Goal: Book appointment/travel/reservation

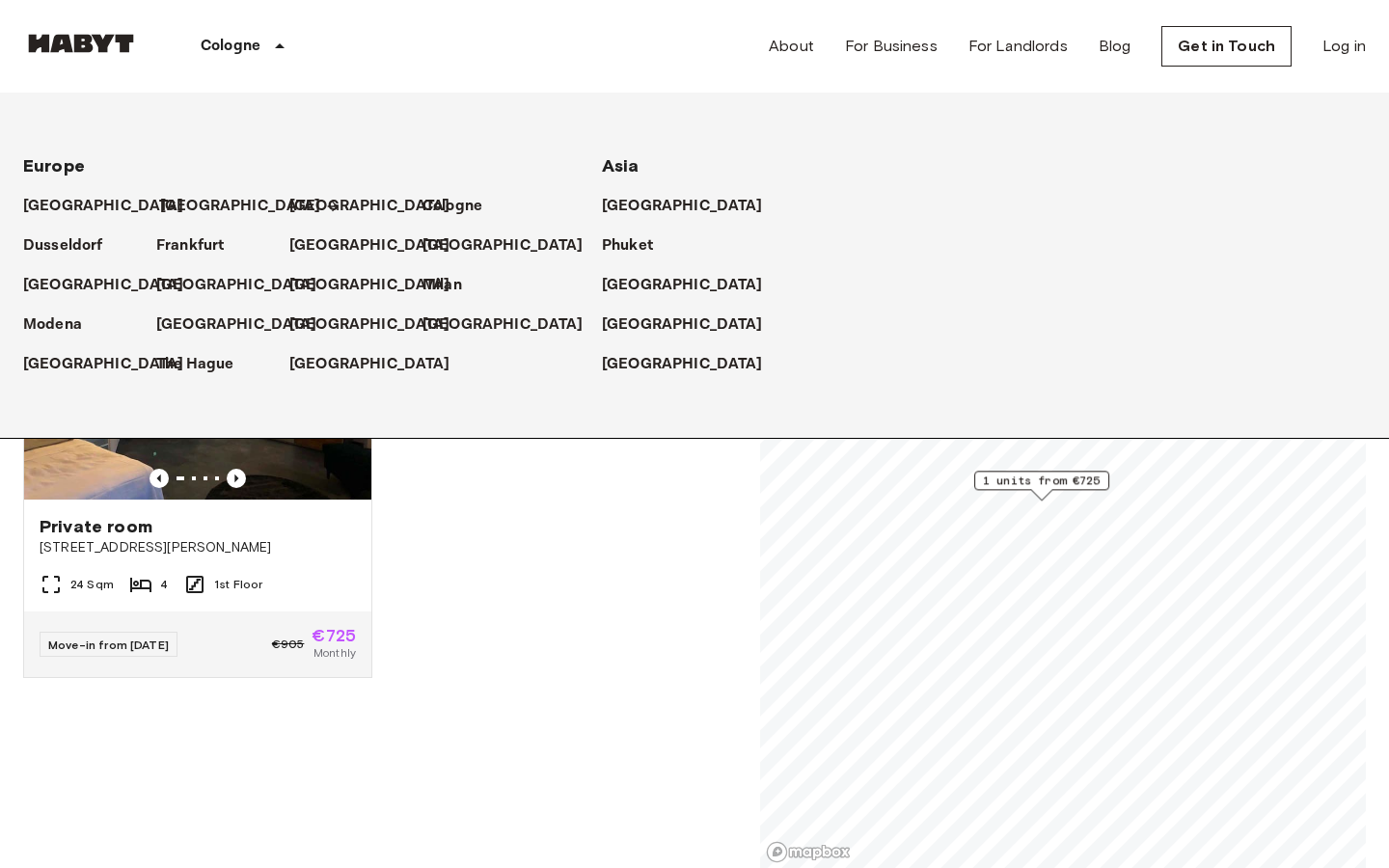
click at [180, 209] on p "[GEOGRAPHIC_DATA]" at bounding box center [240, 206] width 161 height 23
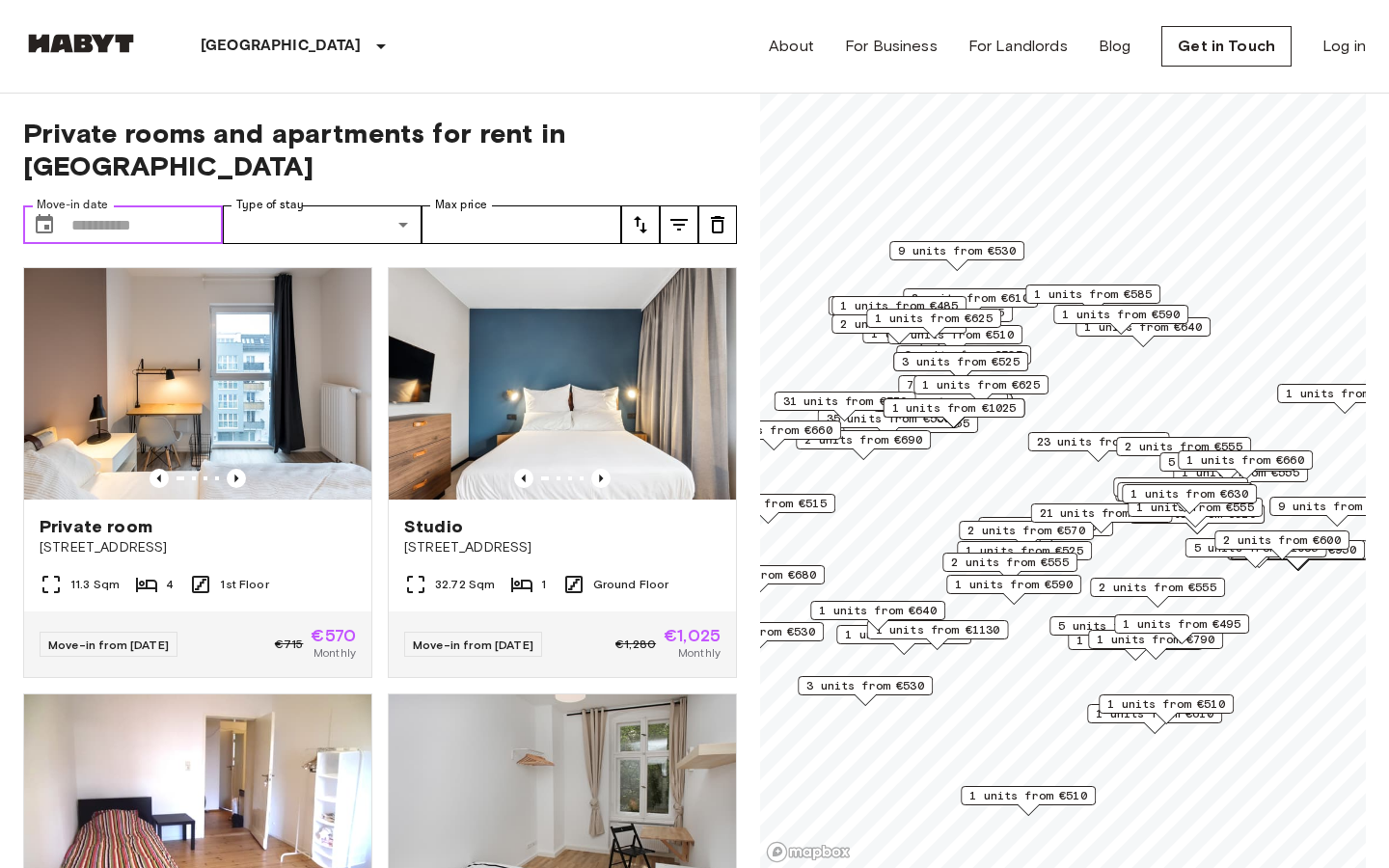
click at [154, 205] on input "Move-in date" at bounding box center [147, 225] width 151 height 39
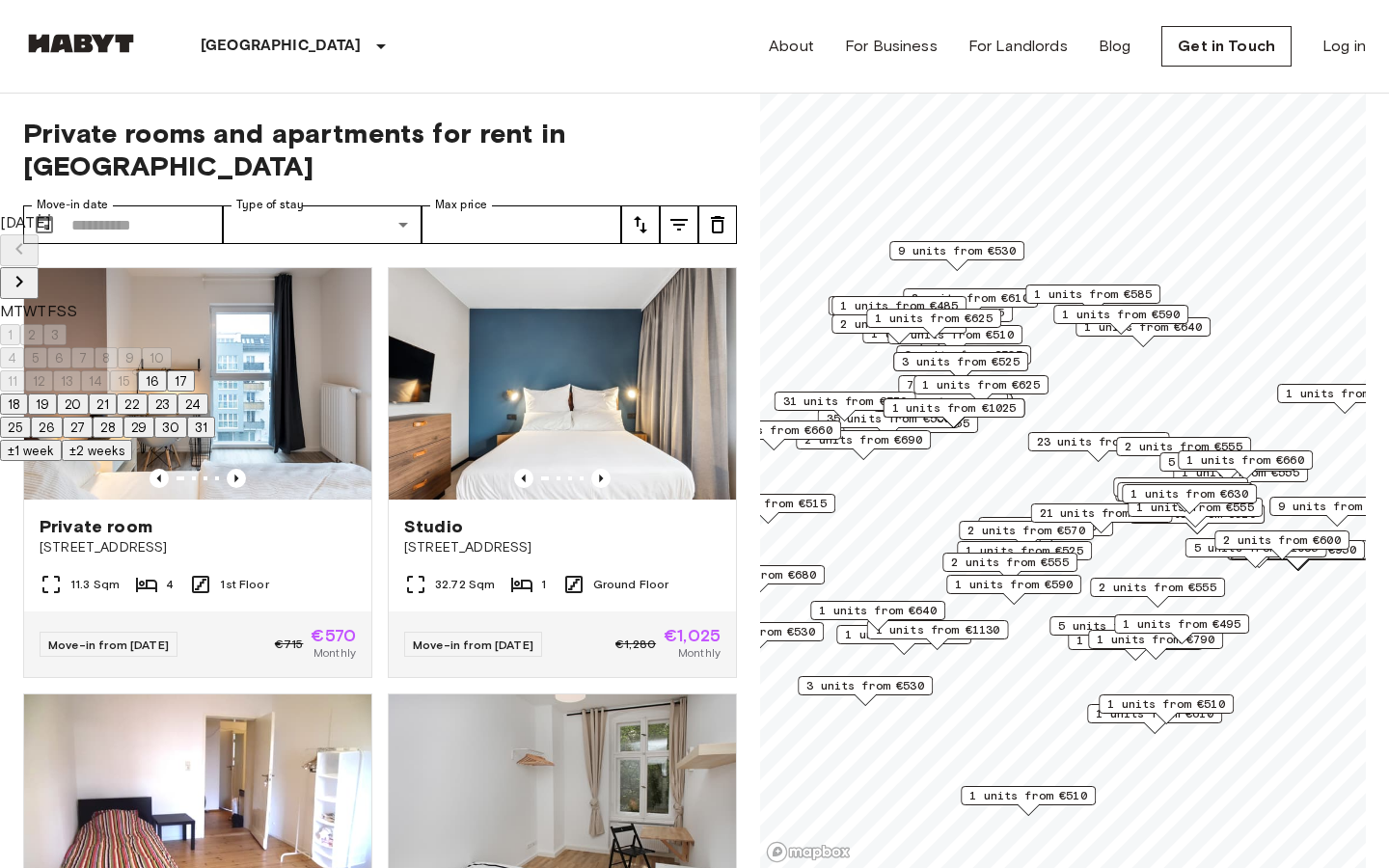
click at [31, 270] on icon "Next month" at bounding box center [19, 282] width 23 height 23
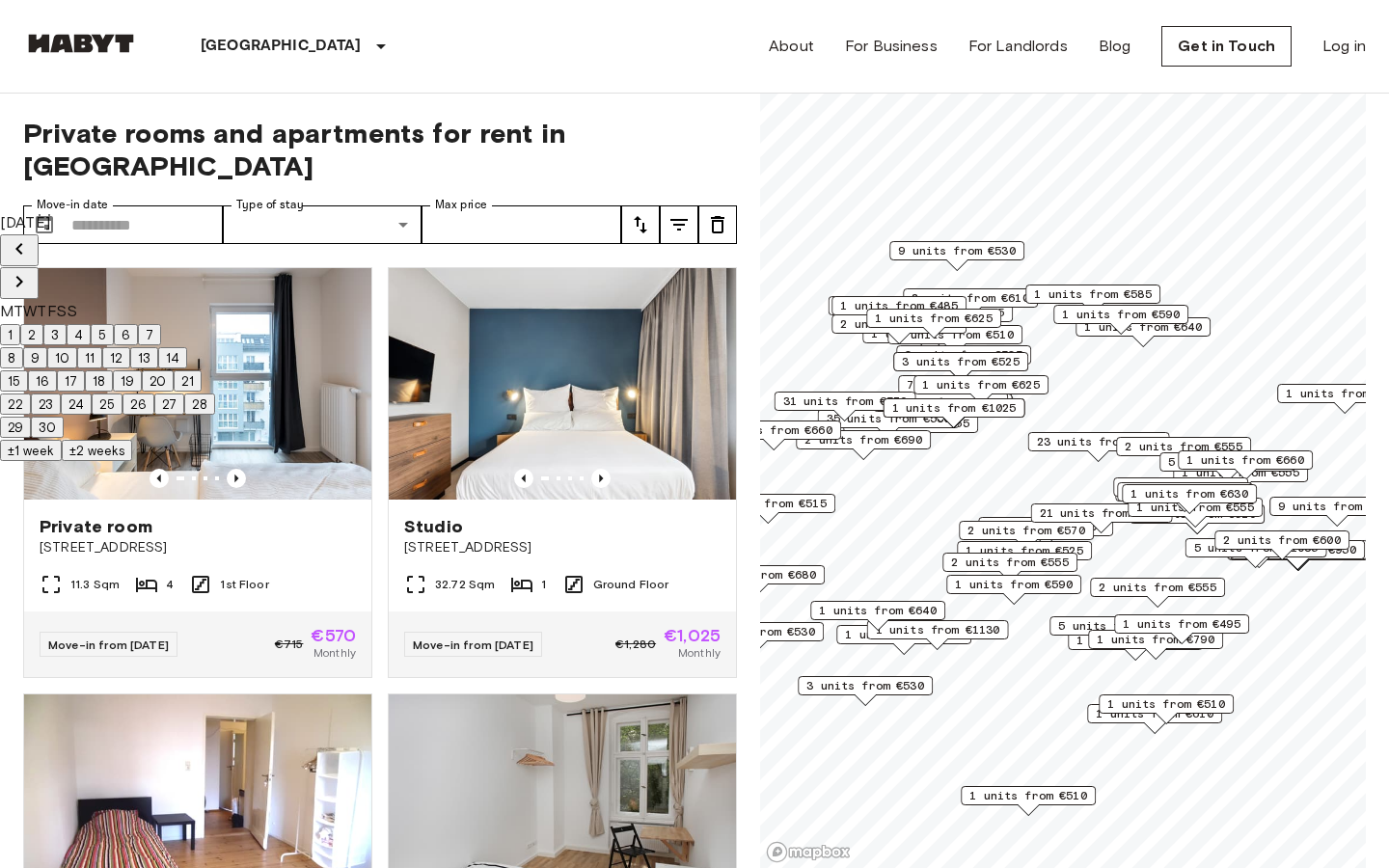
click at [31, 250] on icon "Previous month" at bounding box center [19, 249] width 23 height 23
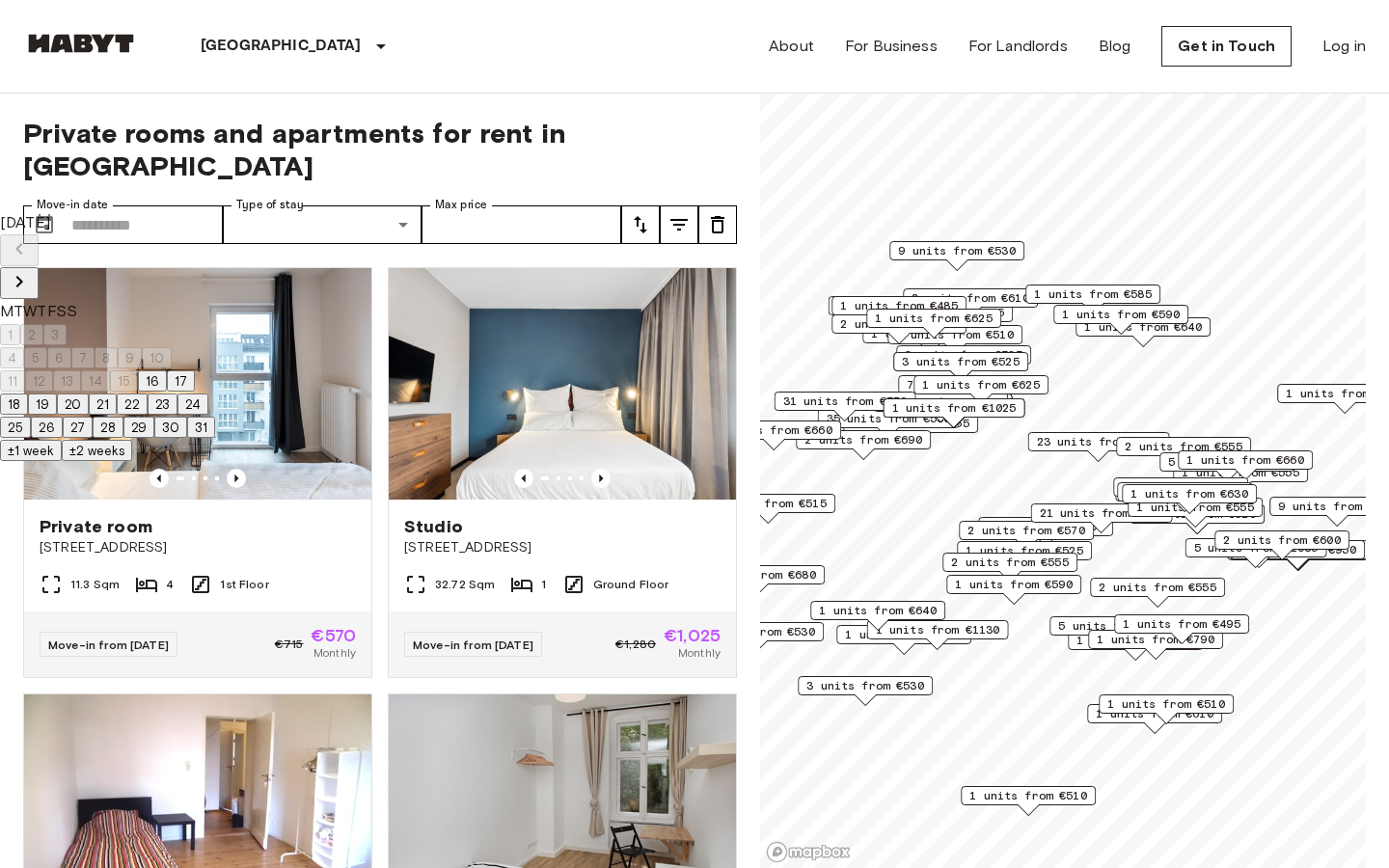
click at [31, 270] on icon "Next month" at bounding box center [19, 282] width 23 height 23
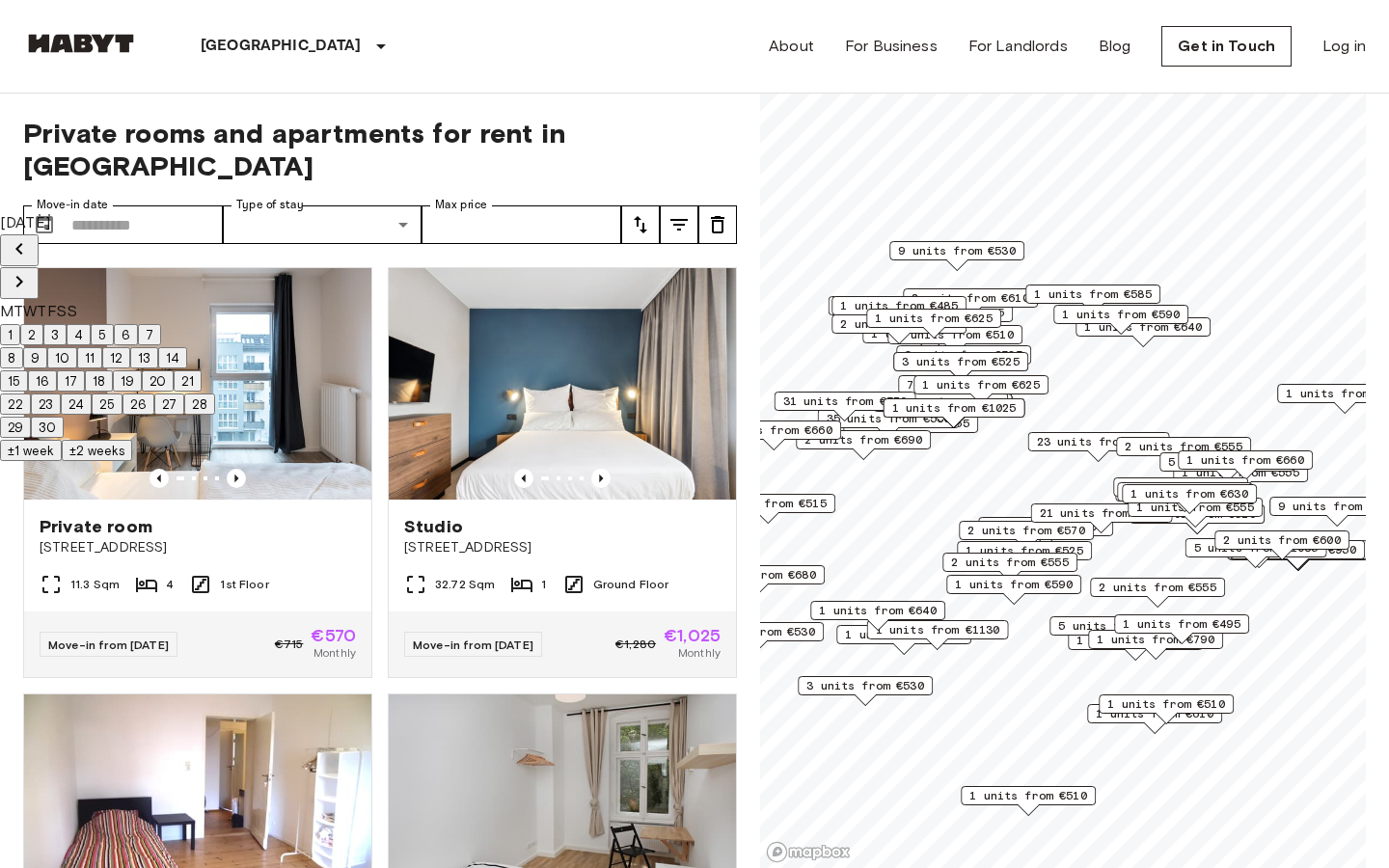
click at [20, 324] on button "1" at bounding box center [10, 334] width 20 height 21
type input "**********"
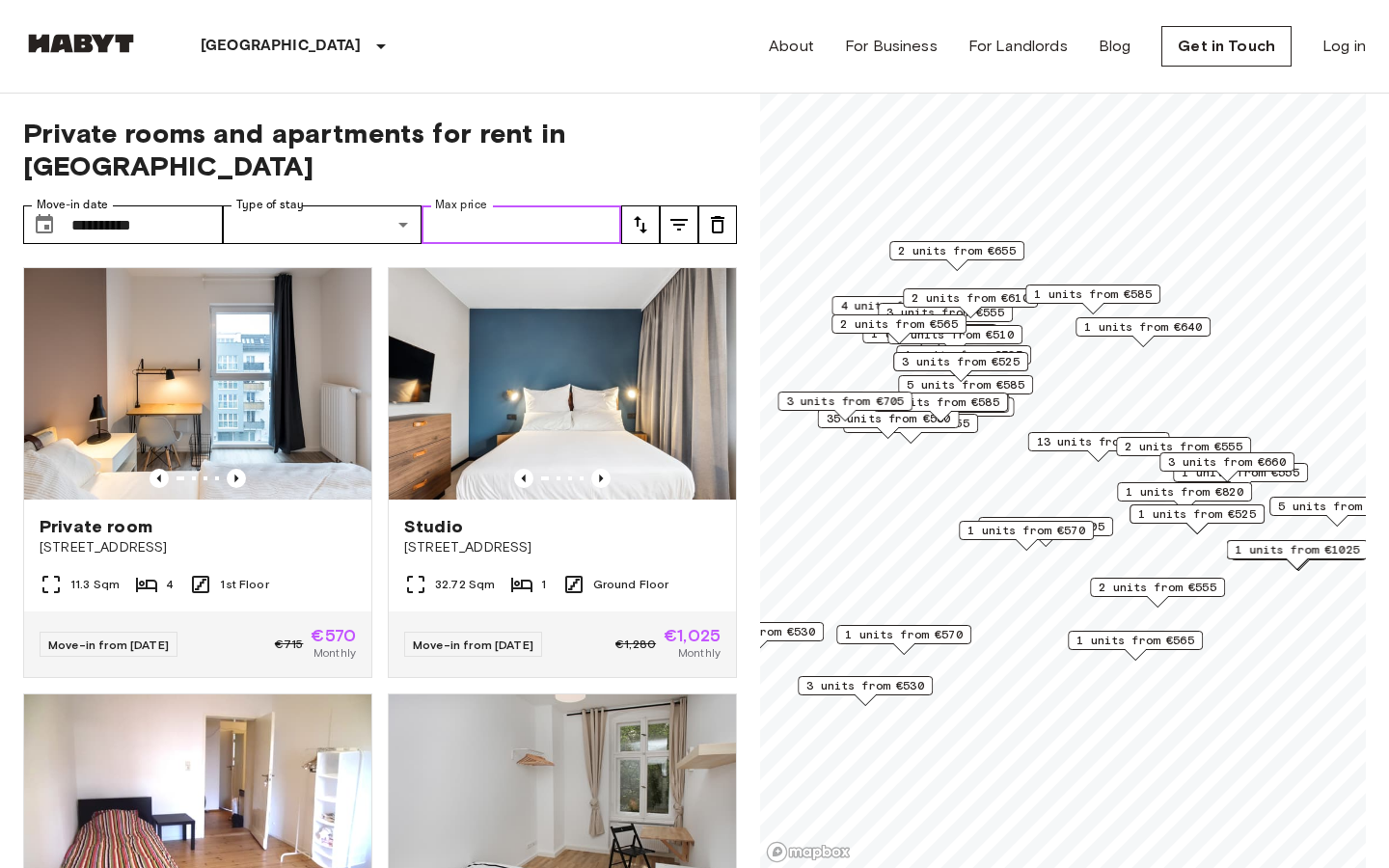
click at [555, 205] on input "Max price" at bounding box center [521, 225] width 200 height 39
click at [482, 205] on input "Max price" at bounding box center [521, 225] width 200 height 39
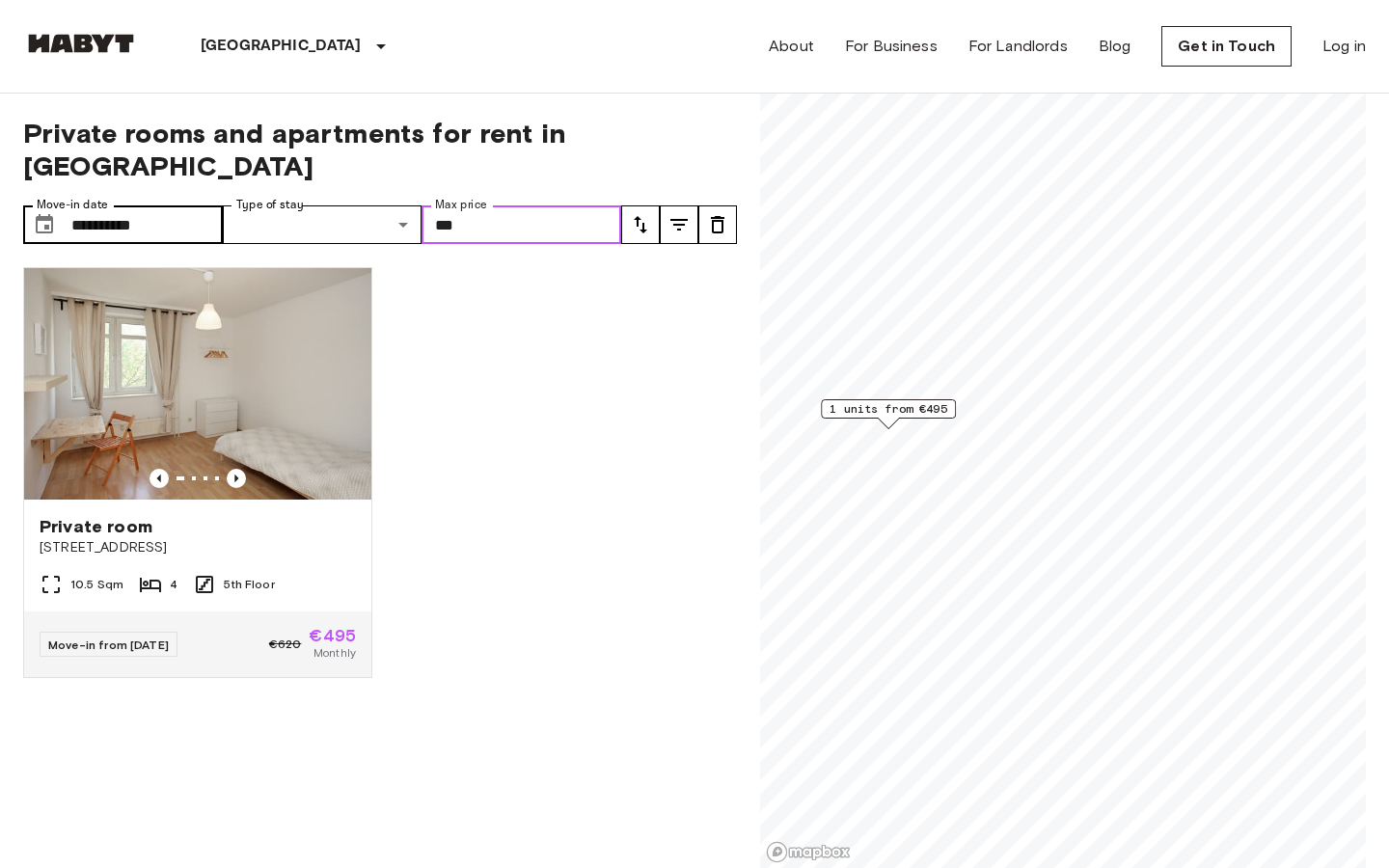
type input "***"
click at [195, 205] on input "**********" at bounding box center [147, 225] width 151 height 39
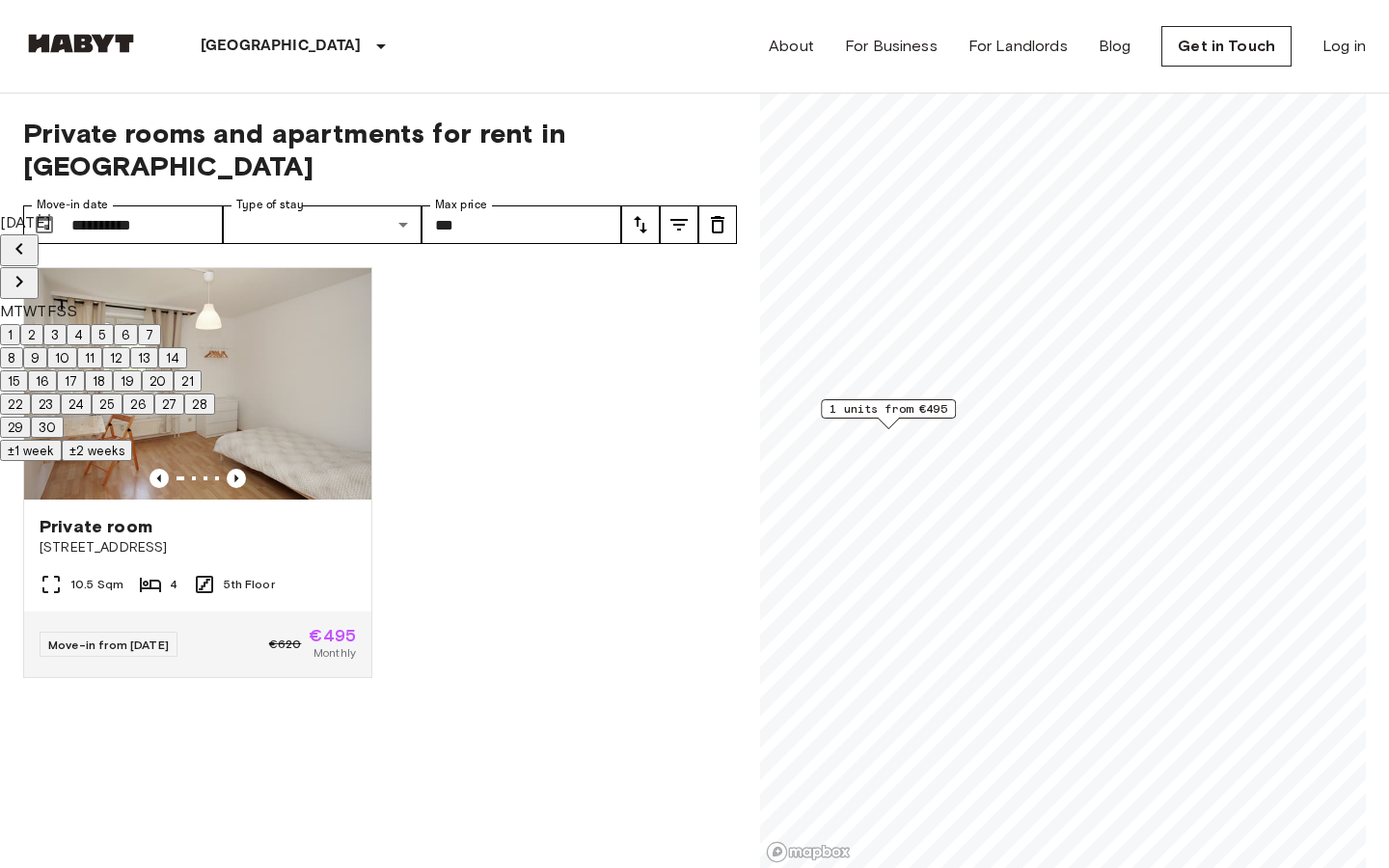
click at [31, 237] on icon "Previous month" at bounding box center [19, 249] width 23 height 23
click at [167, 391] on button "16" at bounding box center [152, 381] width 29 height 21
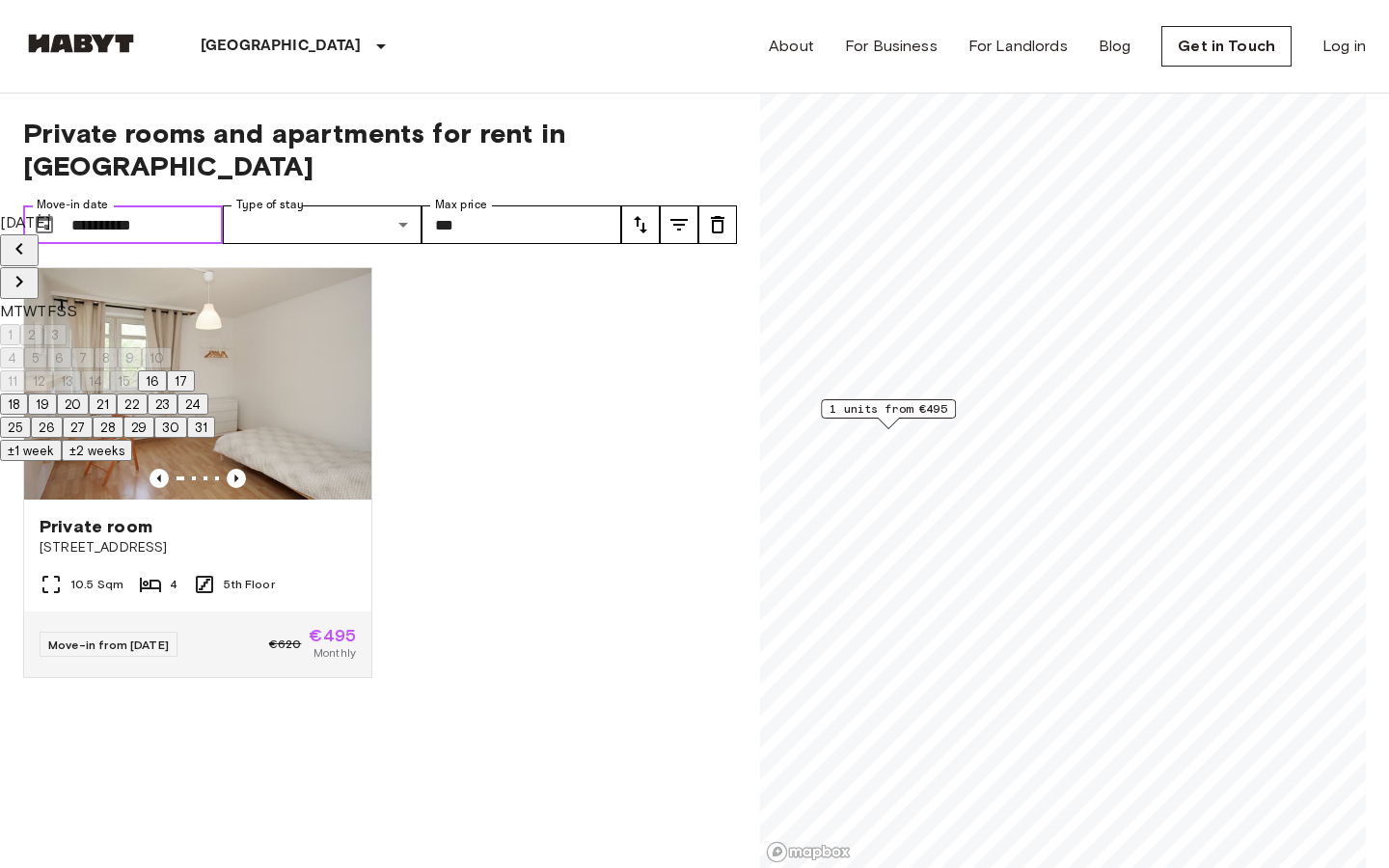
type input "**********"
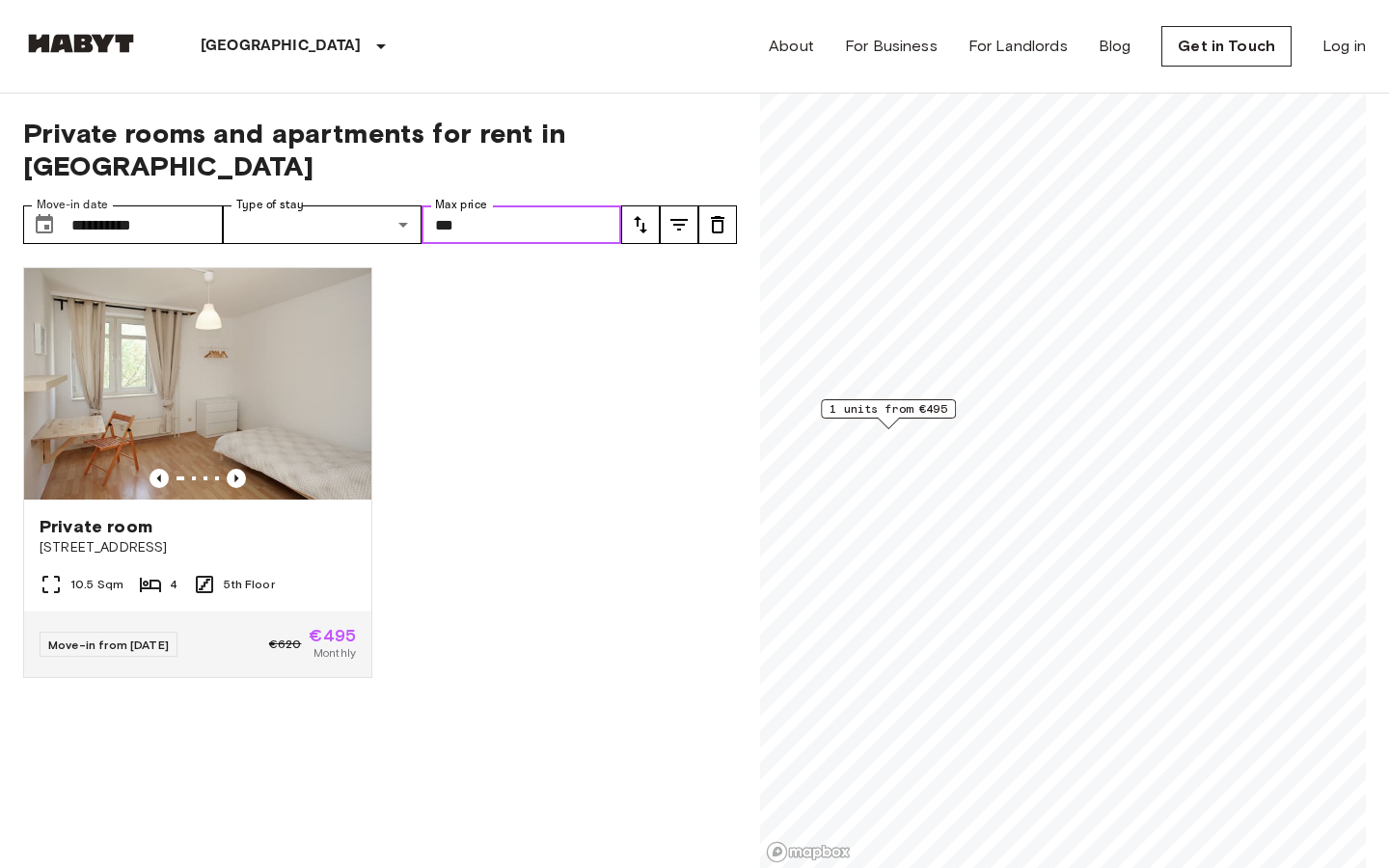
click at [518, 210] on input "***" at bounding box center [521, 225] width 200 height 39
type input "*"
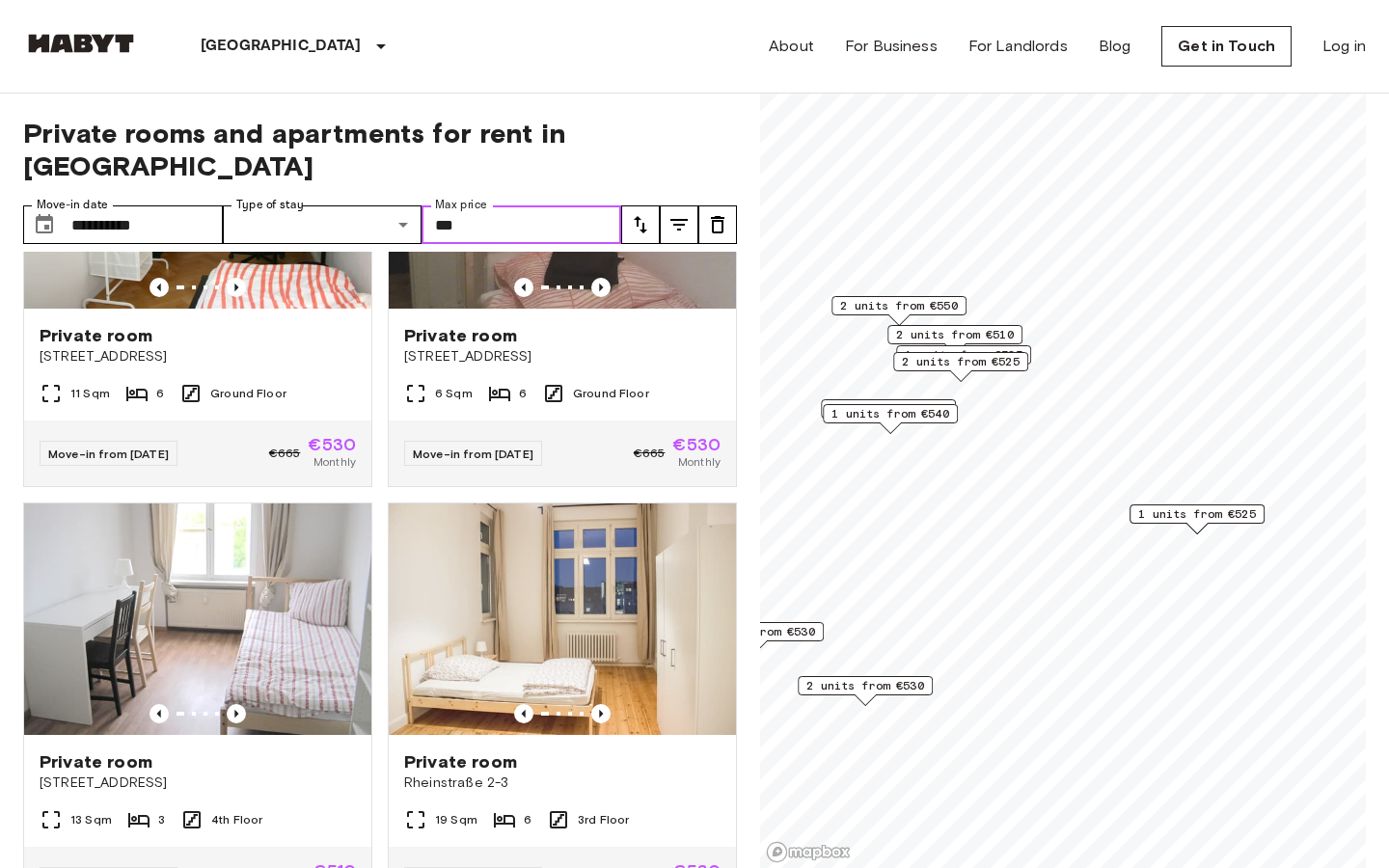
scroll to position [623, 0]
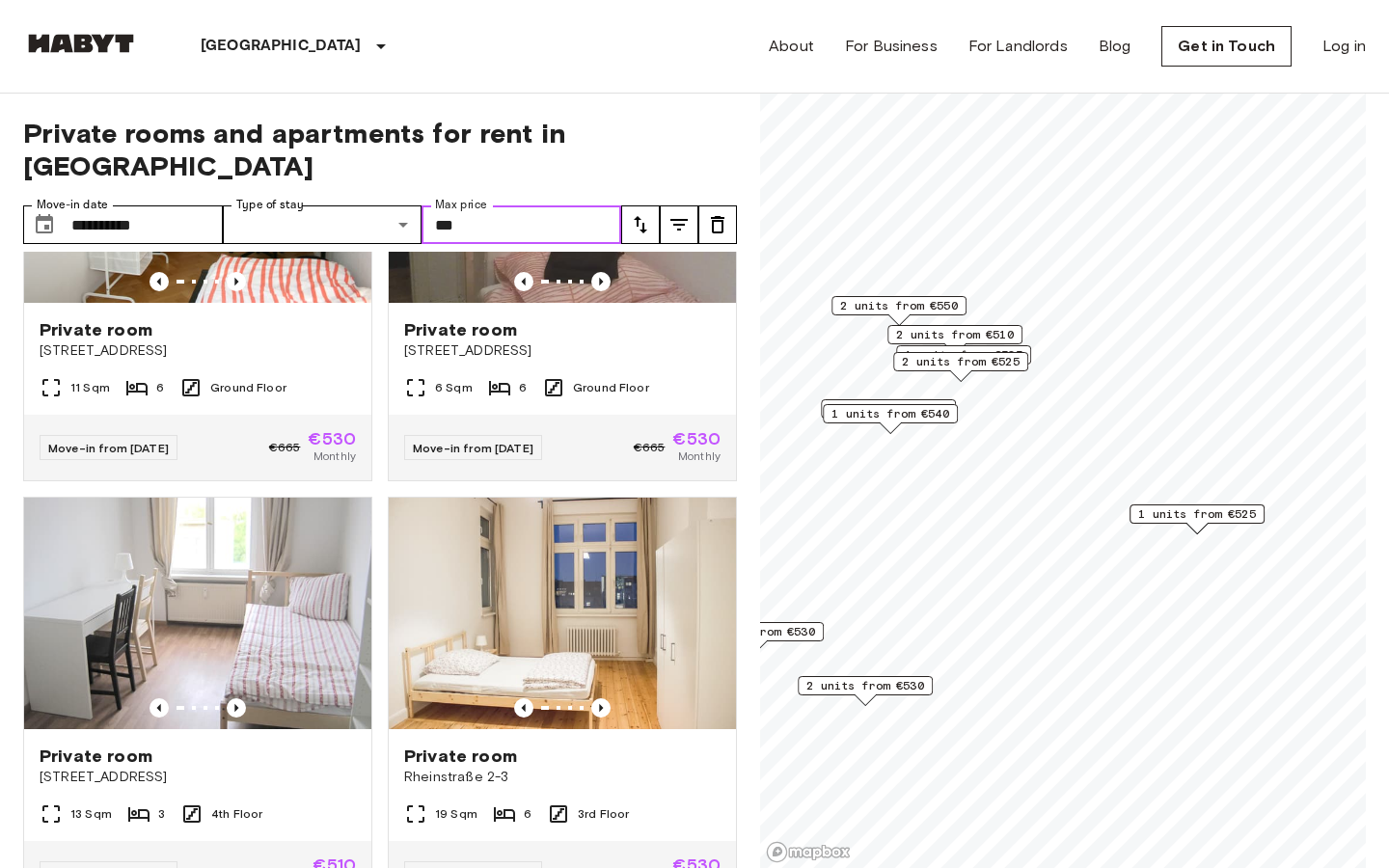
click at [549, 205] on input "***" at bounding box center [521, 225] width 200 height 39
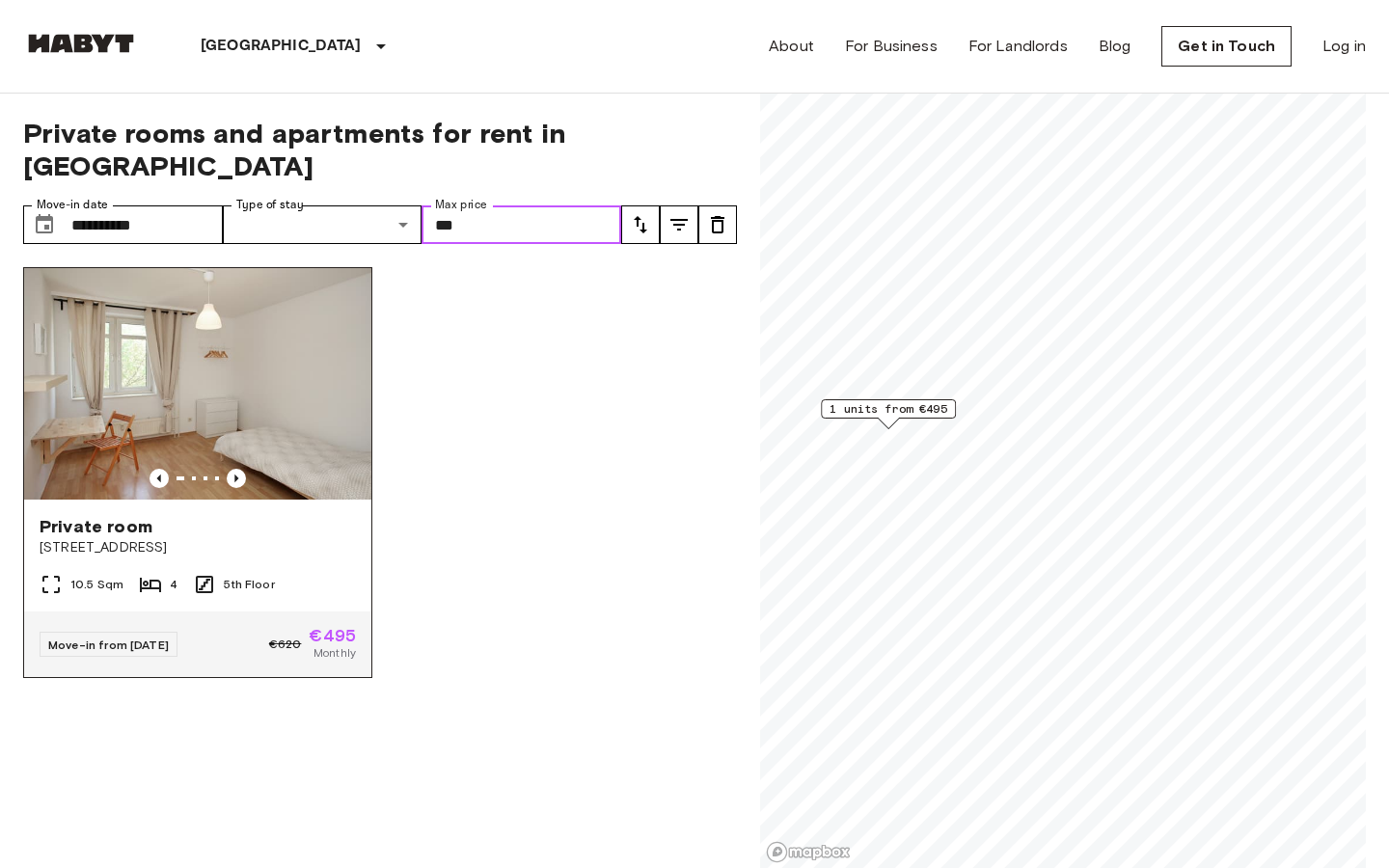
click at [198, 366] on img at bounding box center [198, 384] width 347 height 232
click at [553, 205] on input "***" at bounding box center [521, 225] width 200 height 39
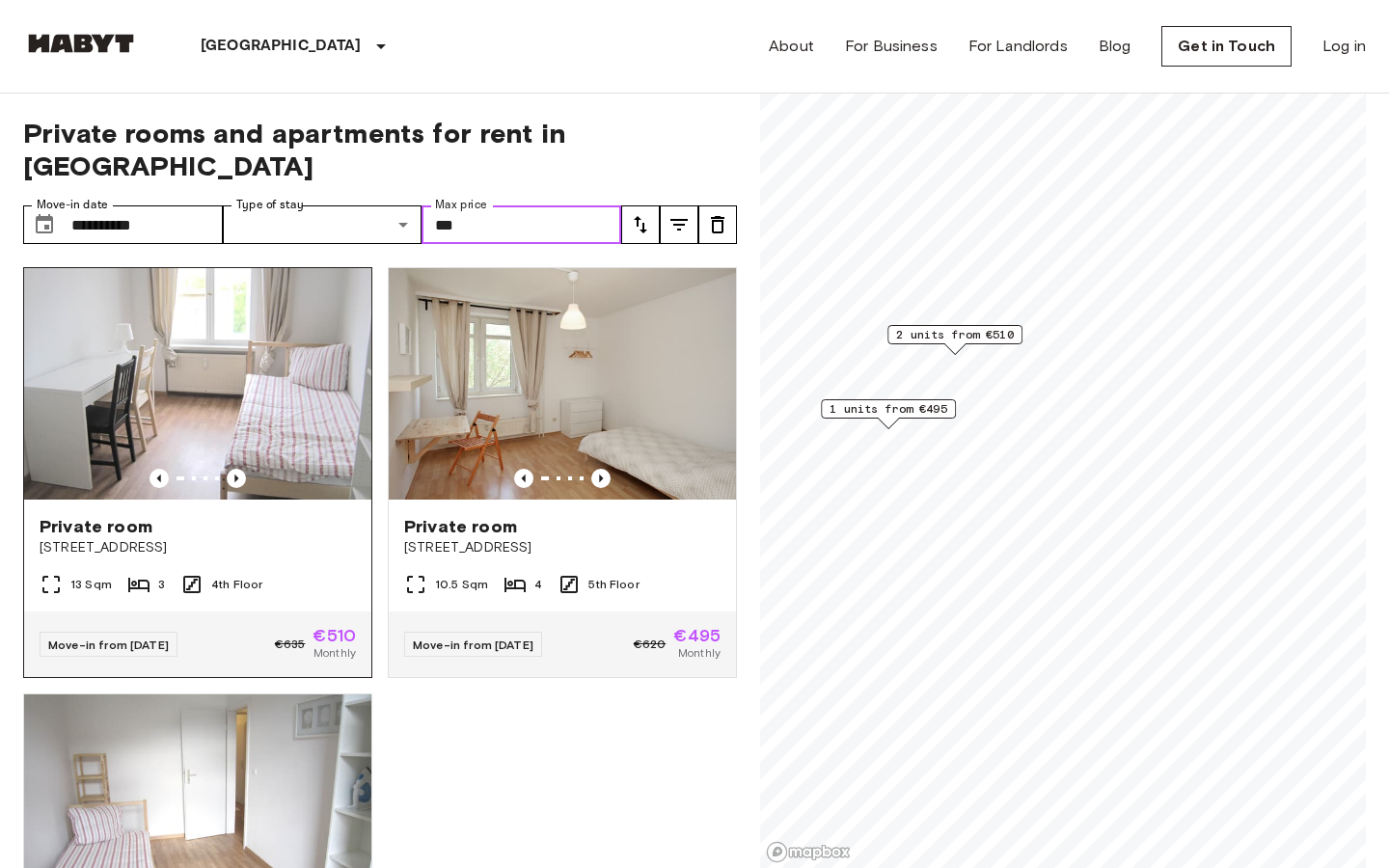
click at [286, 399] on img at bounding box center [198, 384] width 347 height 232
type input "***"
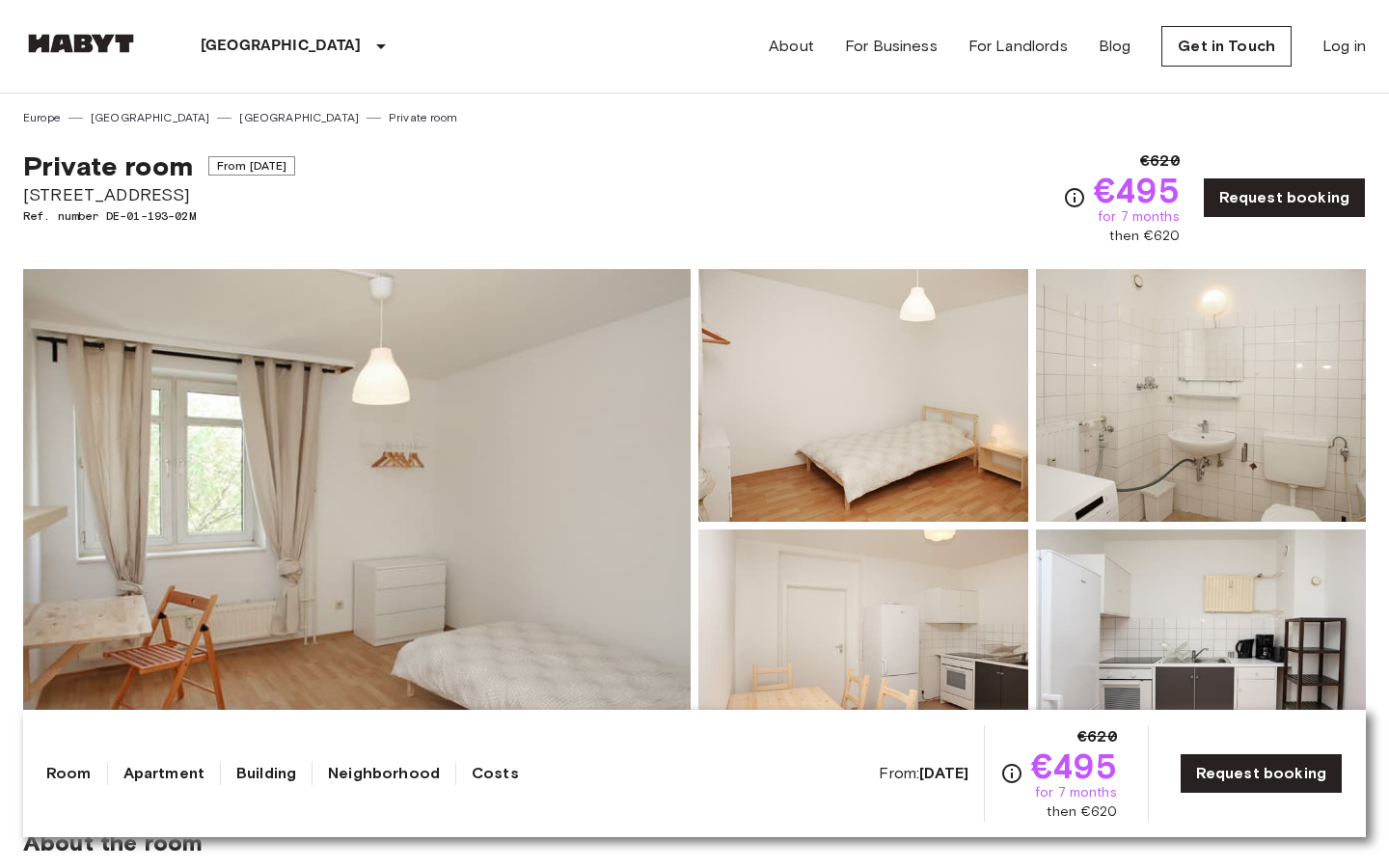
click at [521, 557] on img at bounding box center [357, 525] width 668 height 512
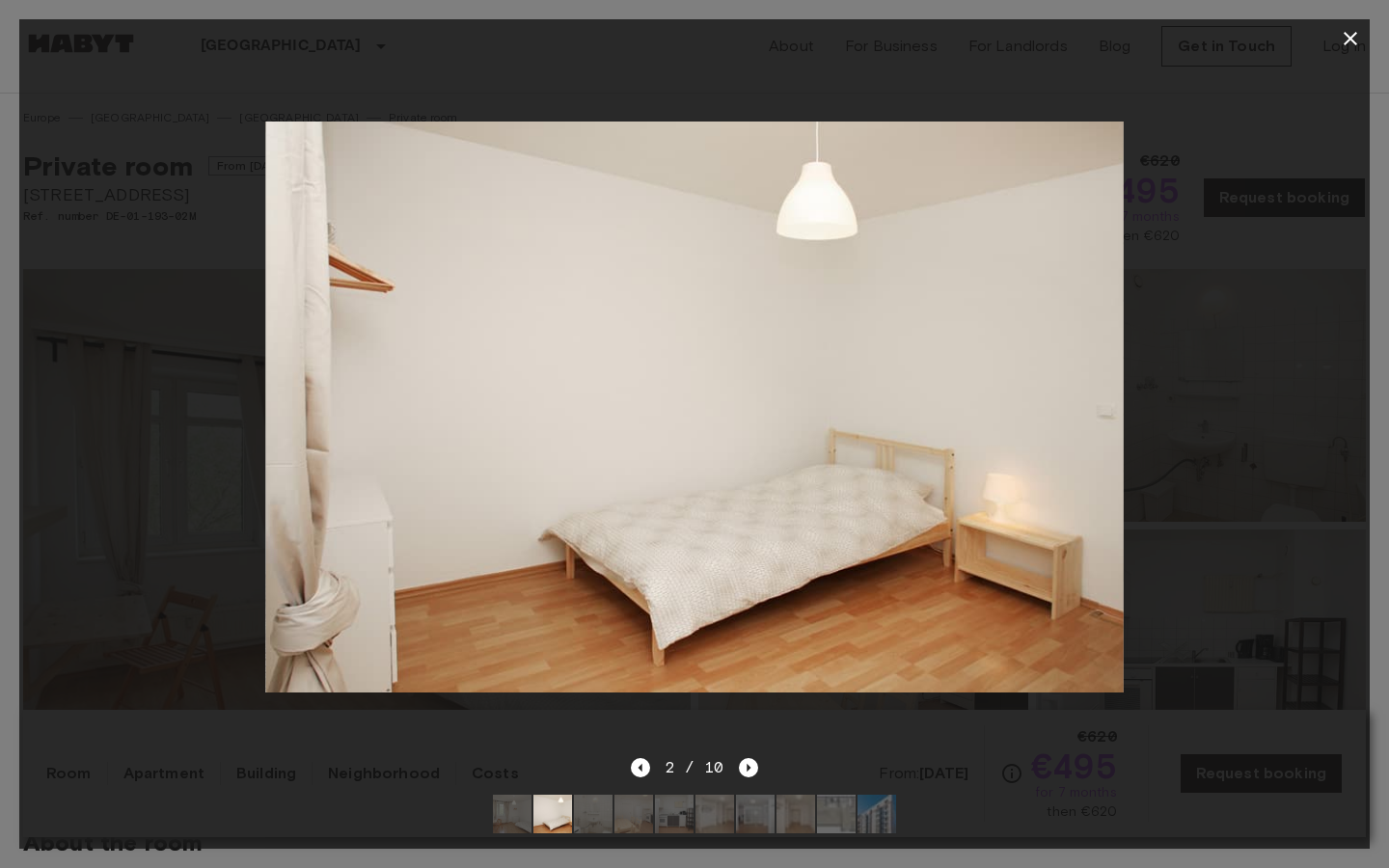
click at [1236, 507] on div at bounding box center [694, 407] width 1350 height 698
click at [750, 773] on icon "Next image" at bounding box center [748, 767] width 19 height 19
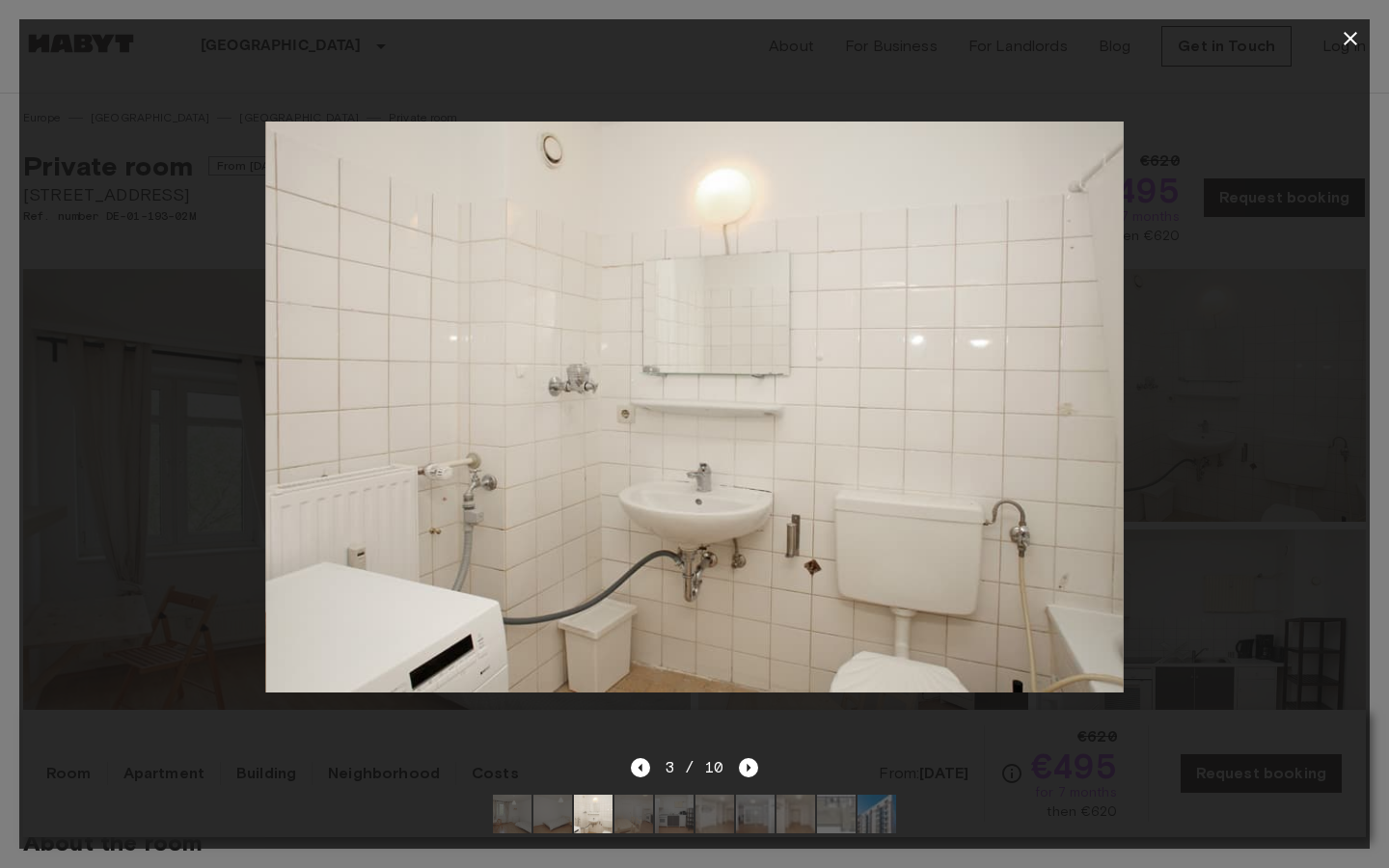
click at [735, 766] on div "3 / 10" at bounding box center [695, 767] width 128 height 23
click at [744, 766] on icon "Next image" at bounding box center [748, 767] width 19 height 19
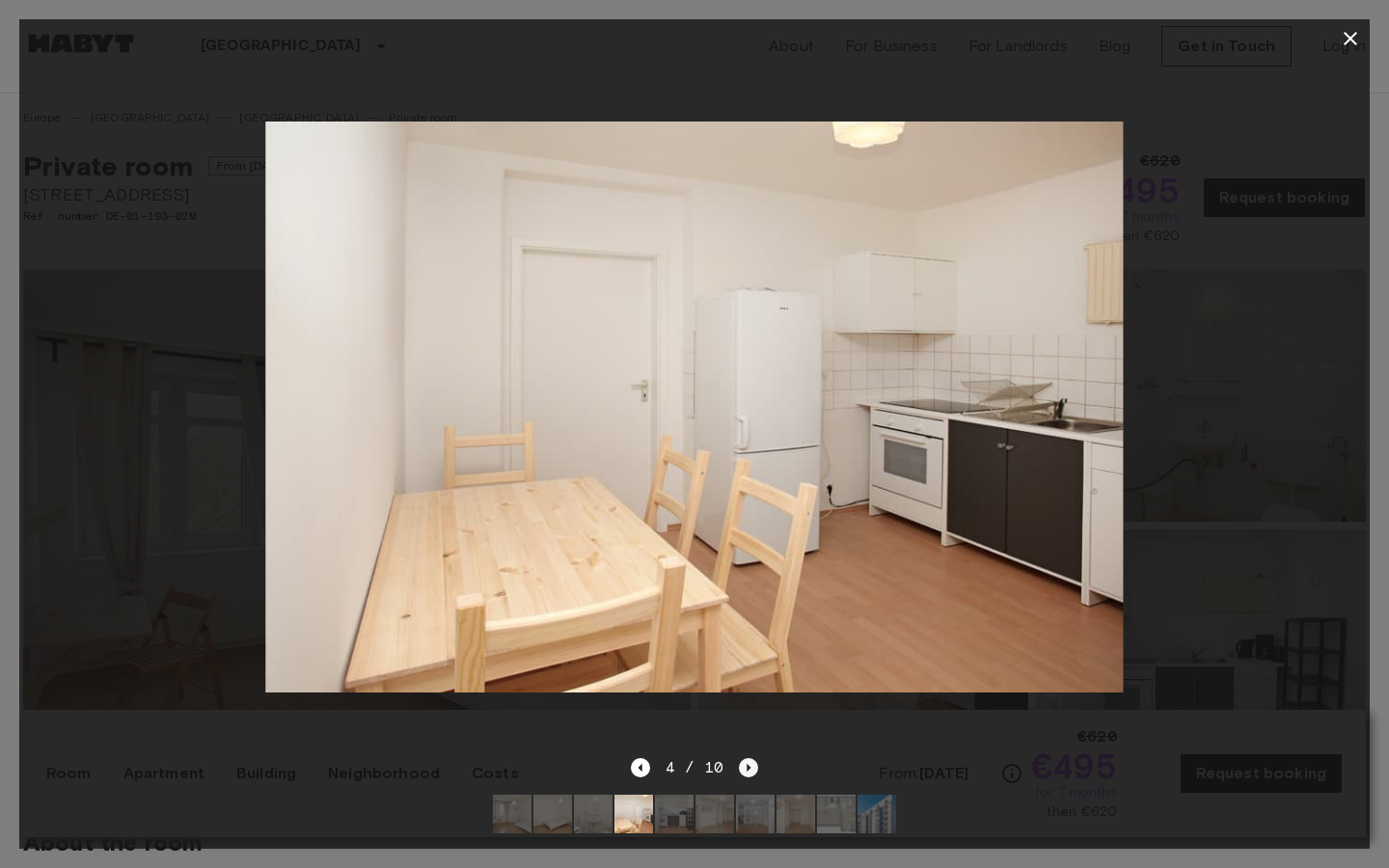
click at [755, 772] on icon "Next image" at bounding box center [748, 767] width 19 height 19
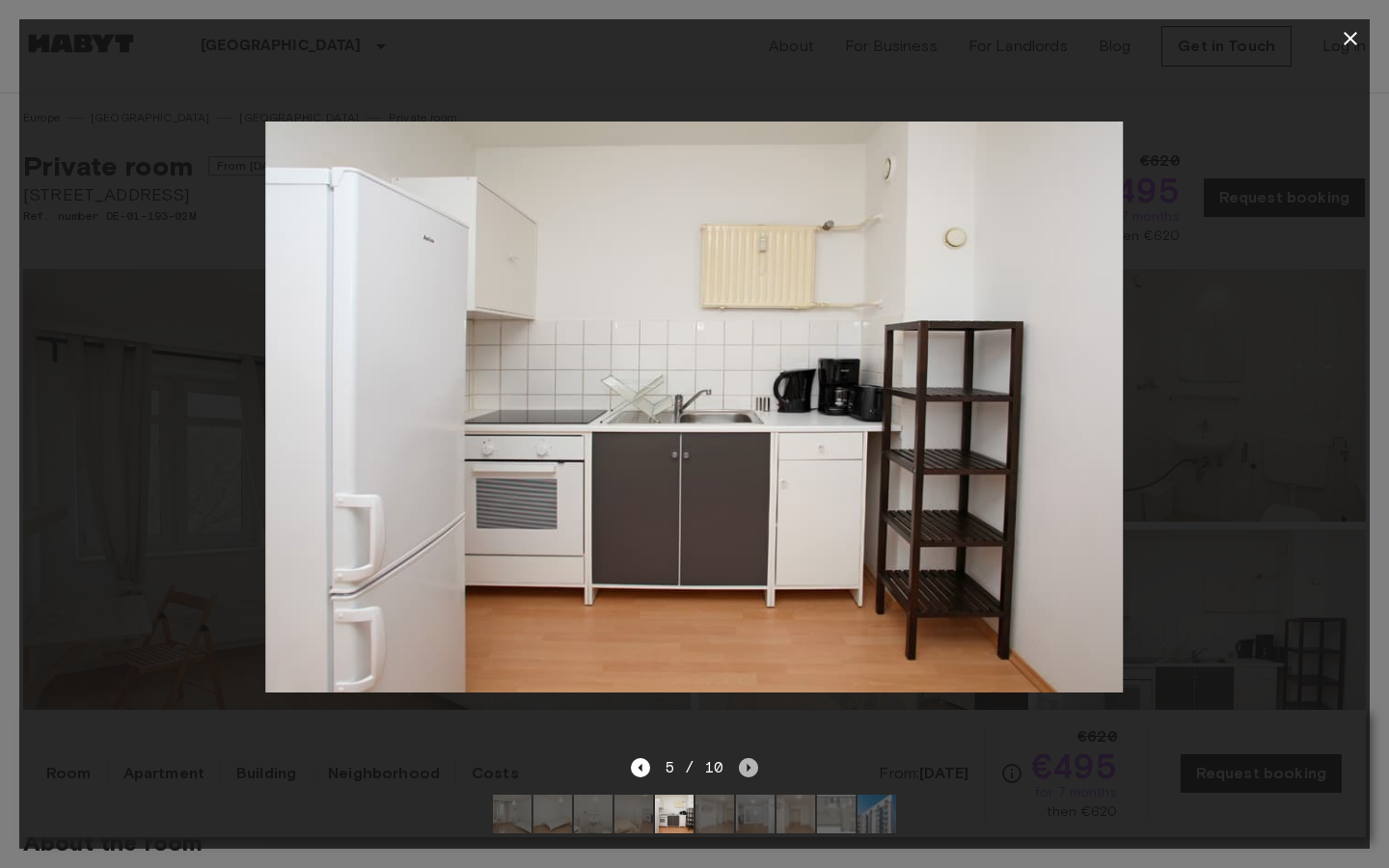
click at [754, 774] on icon "Next image" at bounding box center [748, 767] width 19 height 19
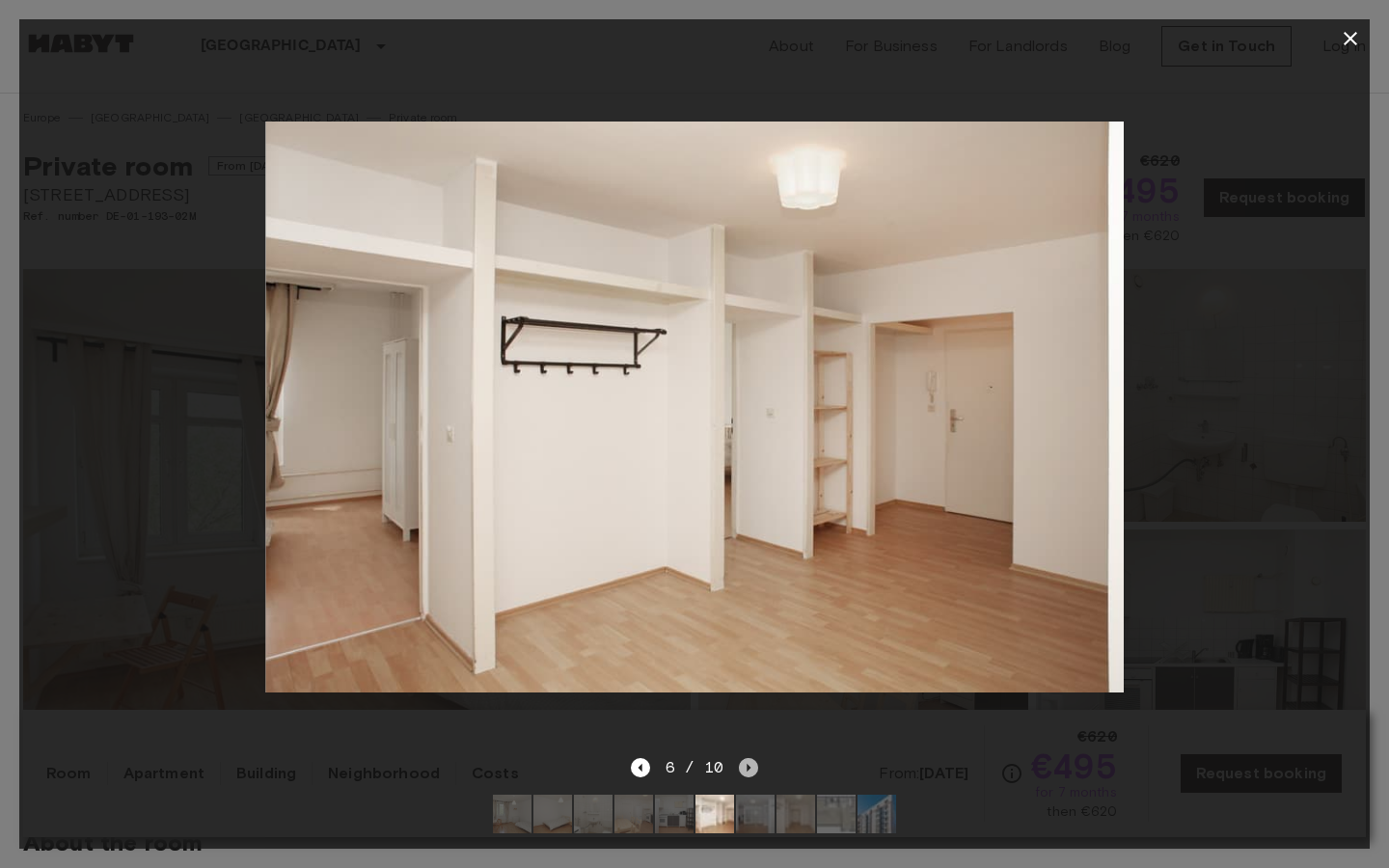
click at [752, 773] on icon "Next image" at bounding box center [748, 767] width 19 height 19
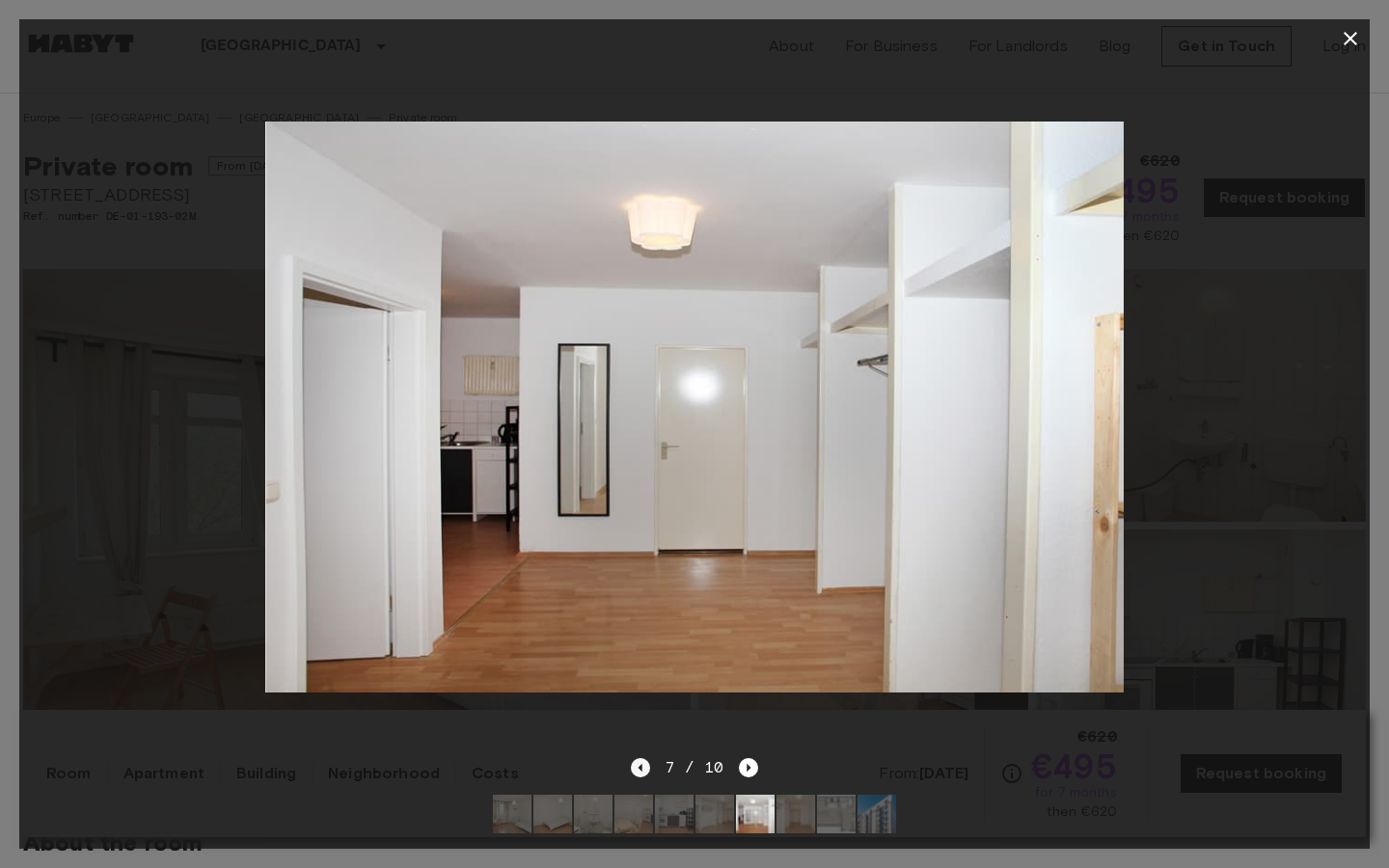
click at [638, 762] on icon "Previous image" at bounding box center [641, 767] width 19 height 19
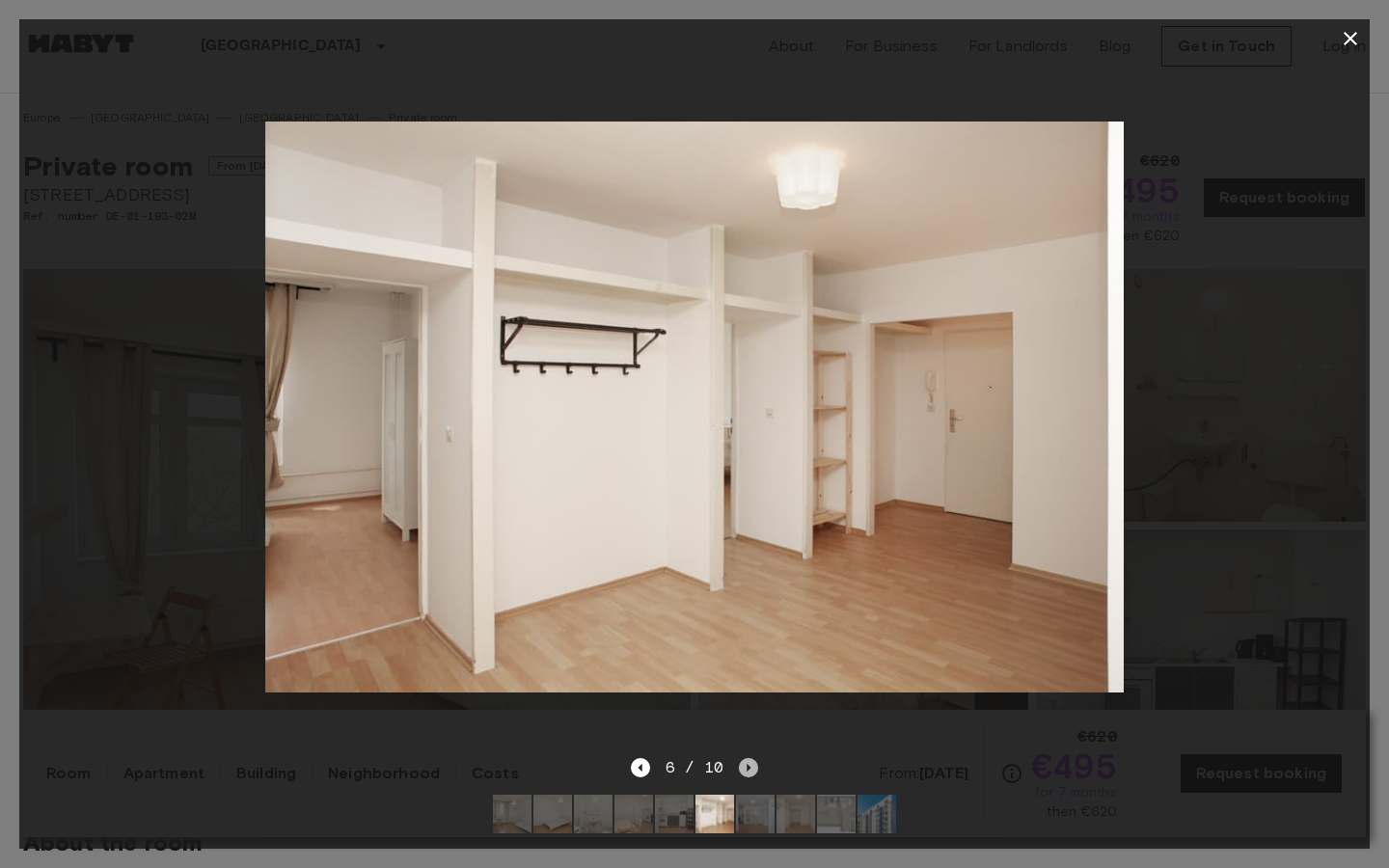
click at [753, 769] on icon "Next image" at bounding box center [748, 767] width 19 height 19
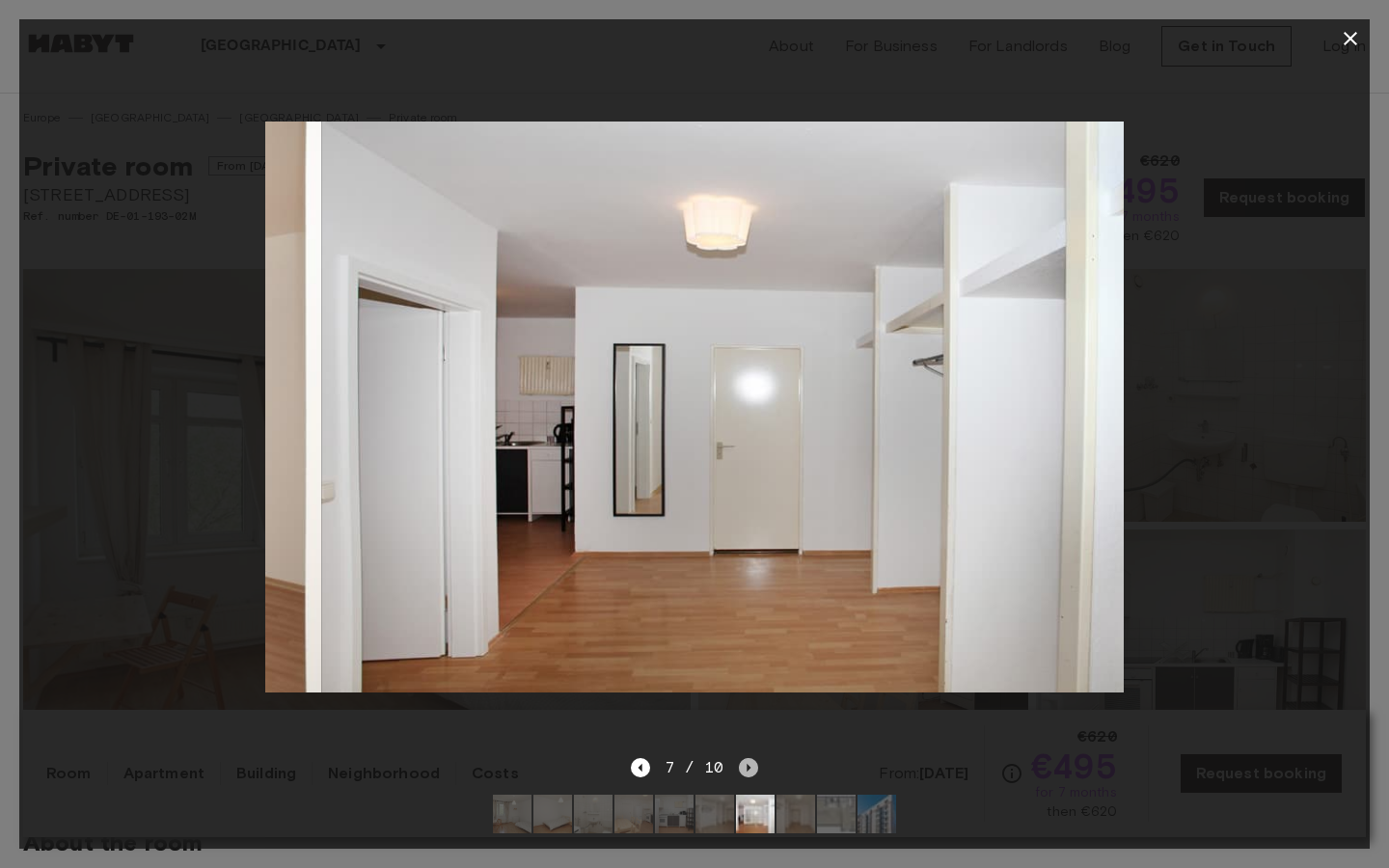
click at [753, 769] on icon "Next image" at bounding box center [748, 767] width 19 height 19
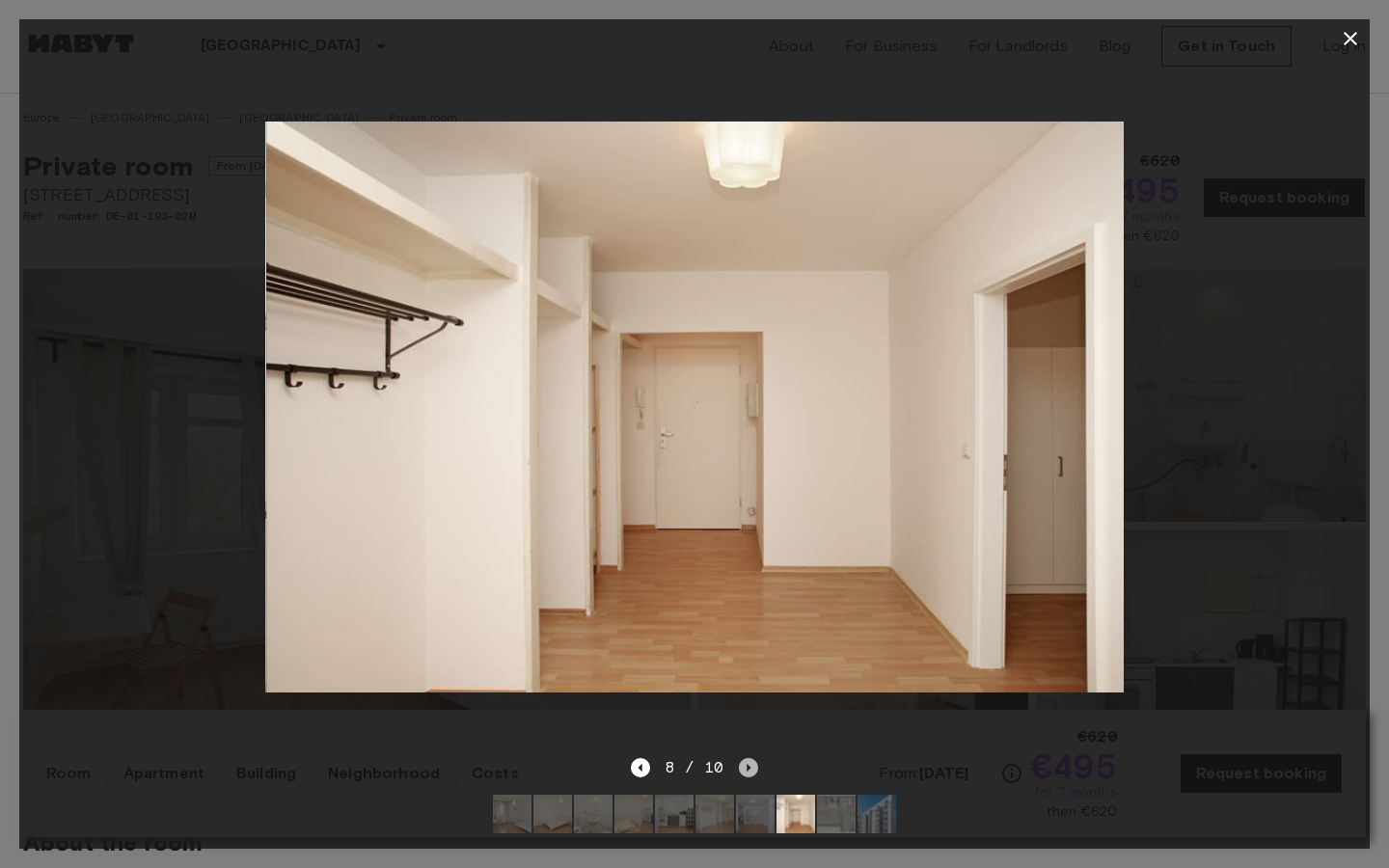
click at [753, 762] on icon "Next image" at bounding box center [748, 767] width 19 height 19
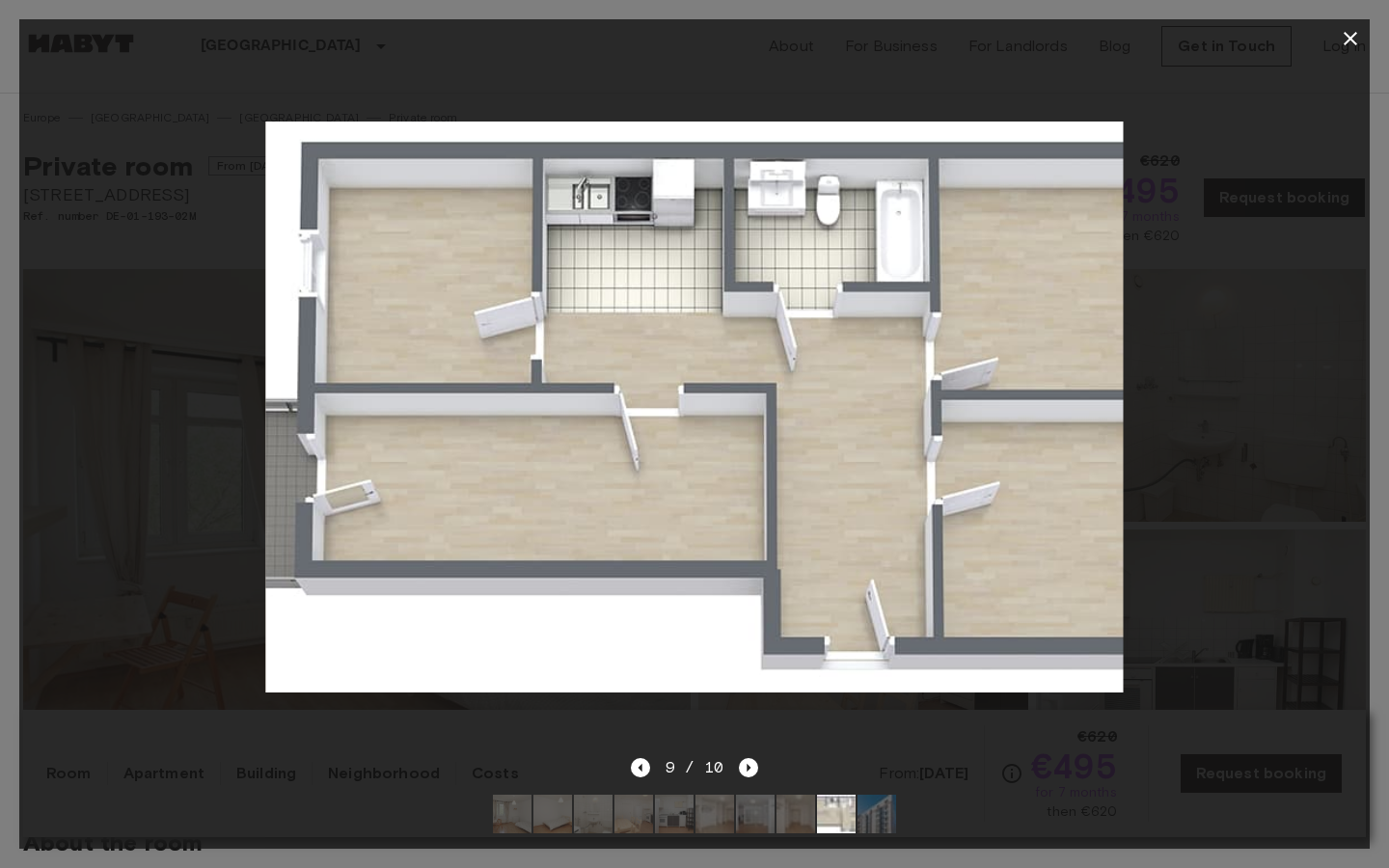
click at [737, 762] on div "9 / 10" at bounding box center [695, 767] width 128 height 23
click at [753, 768] on icon "Next image" at bounding box center [748, 767] width 19 height 19
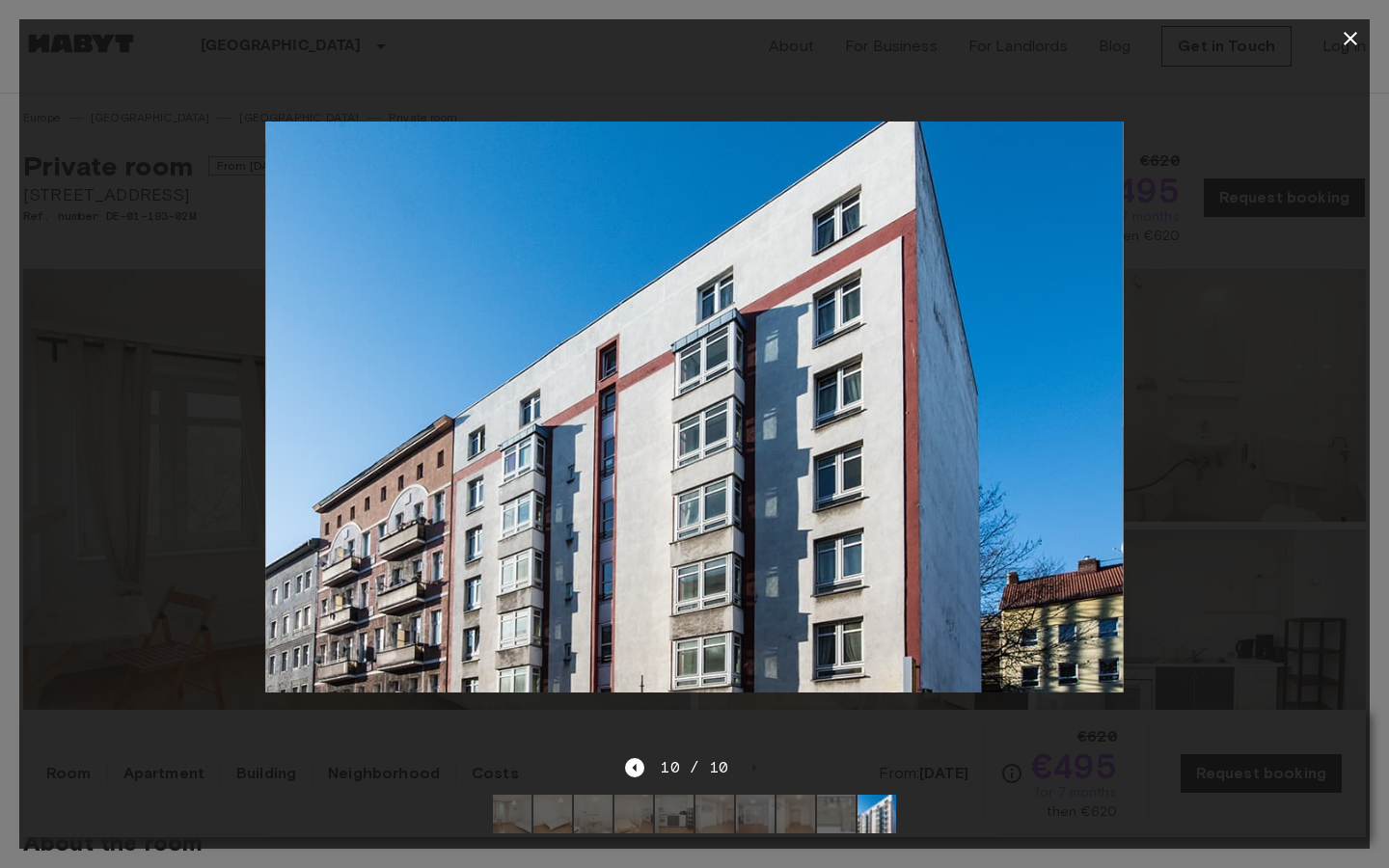
click at [1358, 46] on icon "button" at bounding box center [1350, 39] width 23 height 23
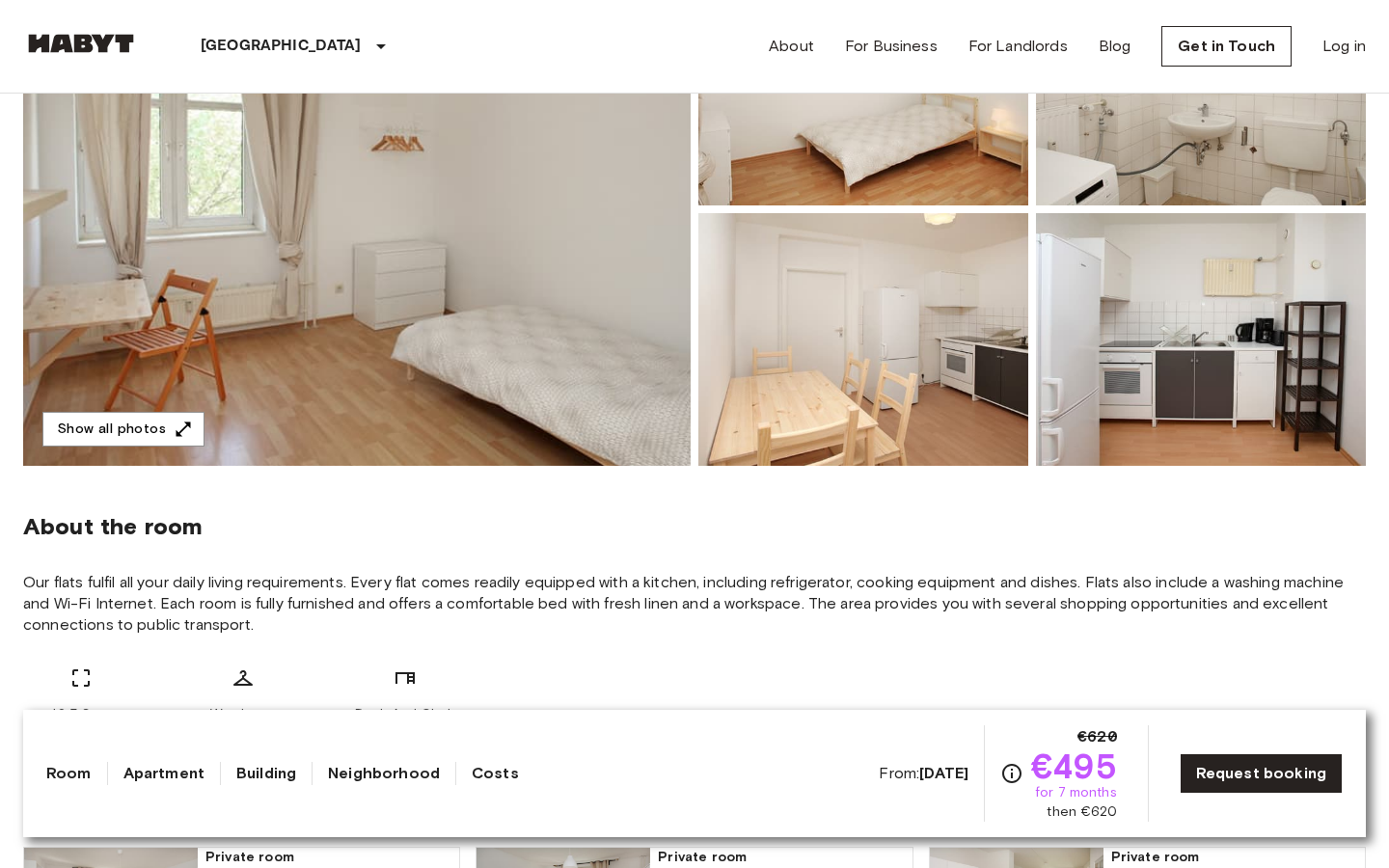
scroll to position [648, 0]
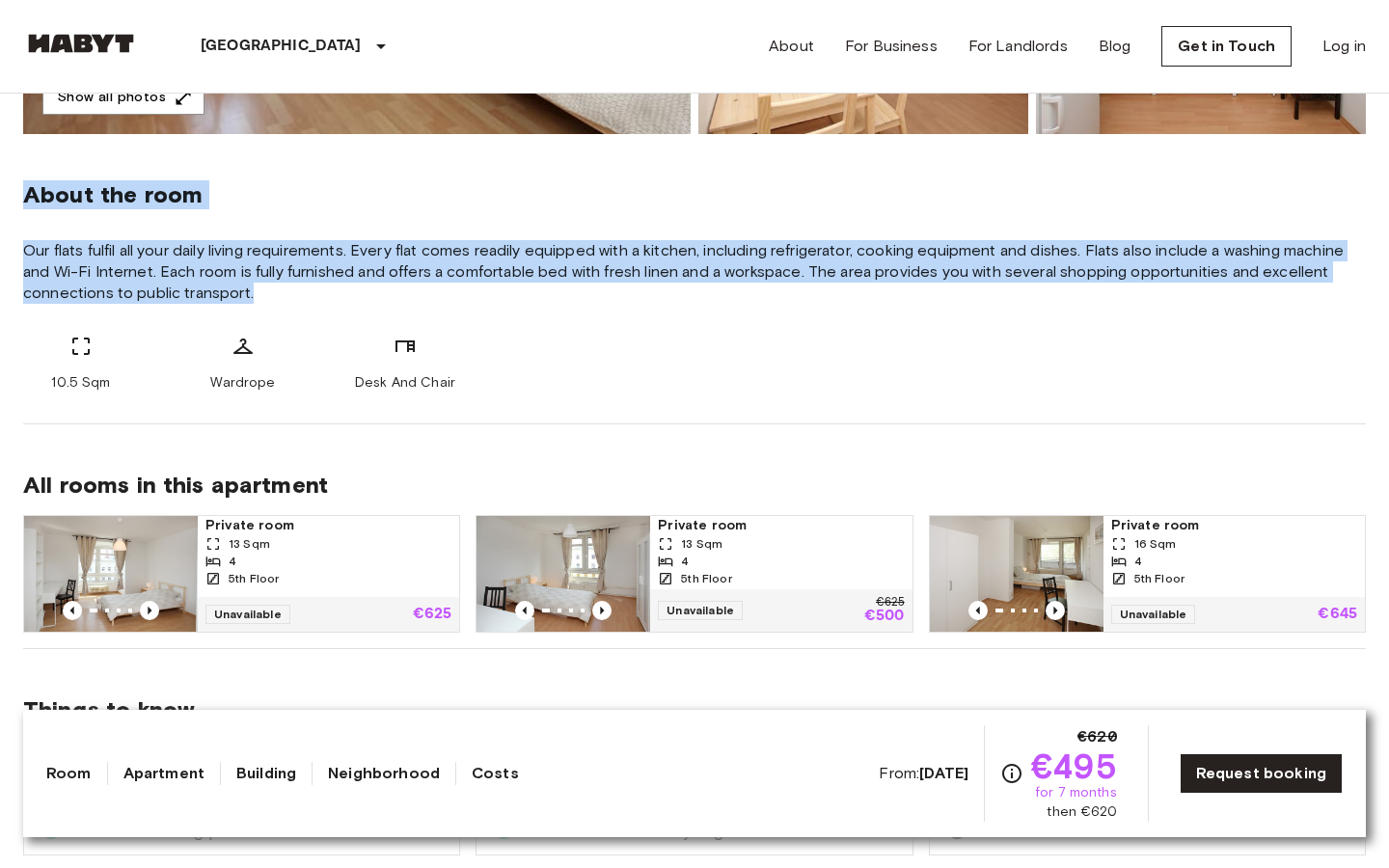
drag, startPoint x: 20, startPoint y: 199, endPoint x: 472, endPoint y: 417, distance: 501.8
copy div "About the room Our flats fulfil all your daily living requirements. Every flat …"
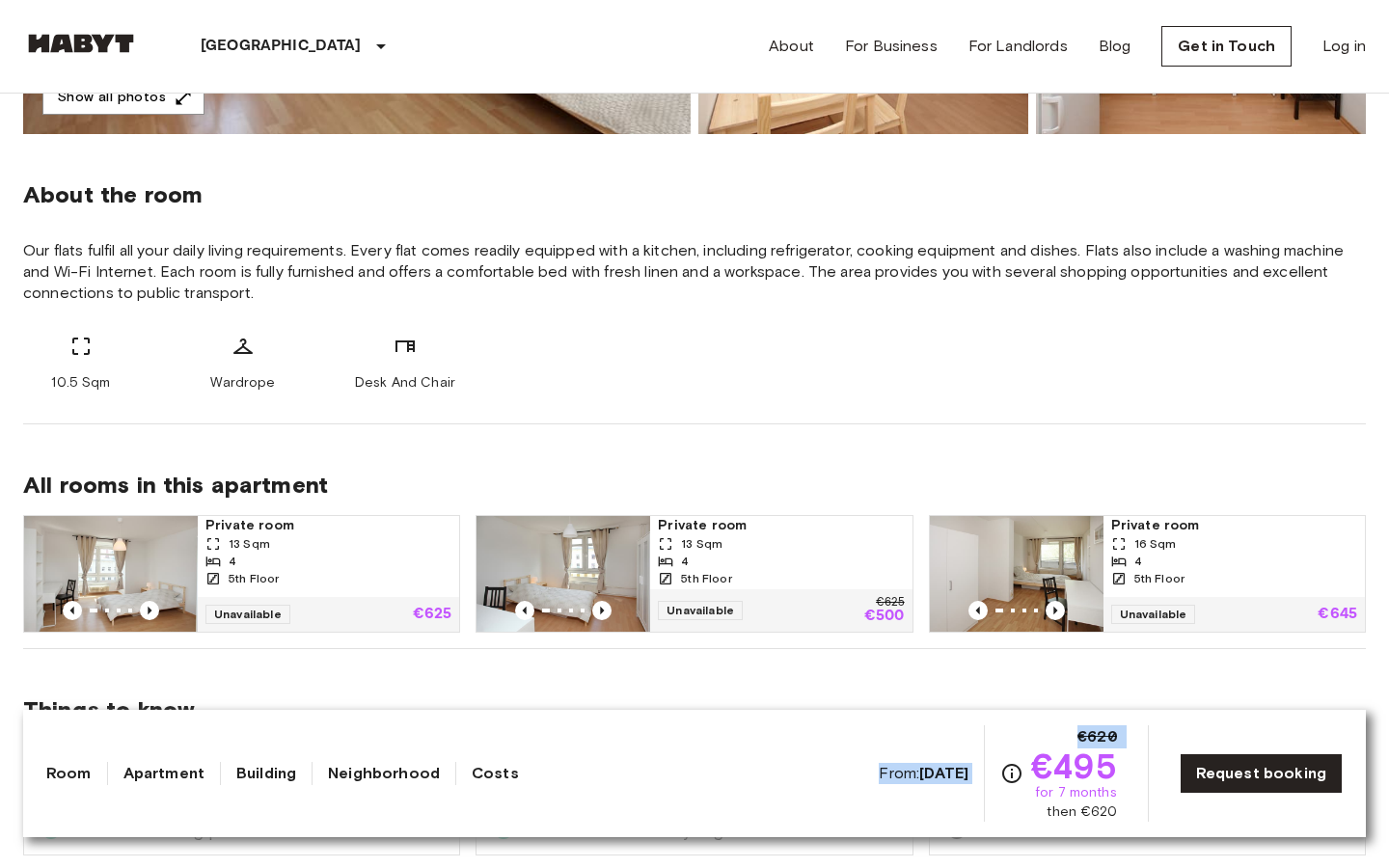
drag, startPoint x: 1038, startPoint y: 766, endPoint x: 1144, endPoint y: 819, distance: 118.5
click at [1144, 819] on div "From: Aug 19 2025 €620 €495 for 7 months then €620 Request booking" at bounding box center [1111, 773] width 464 height 97
copy div "From: Aug 19 2025 €620"
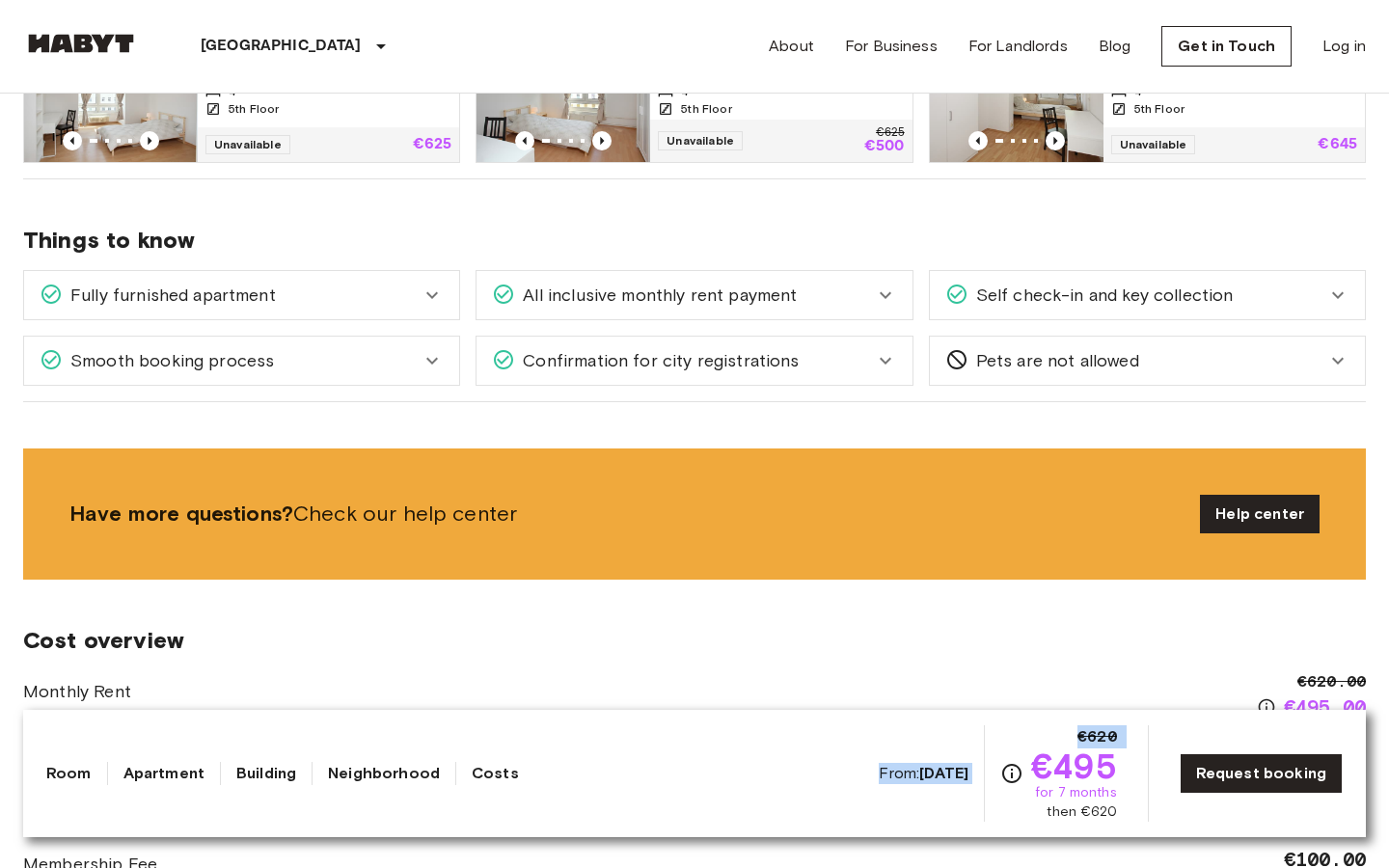
scroll to position [1132, 0]
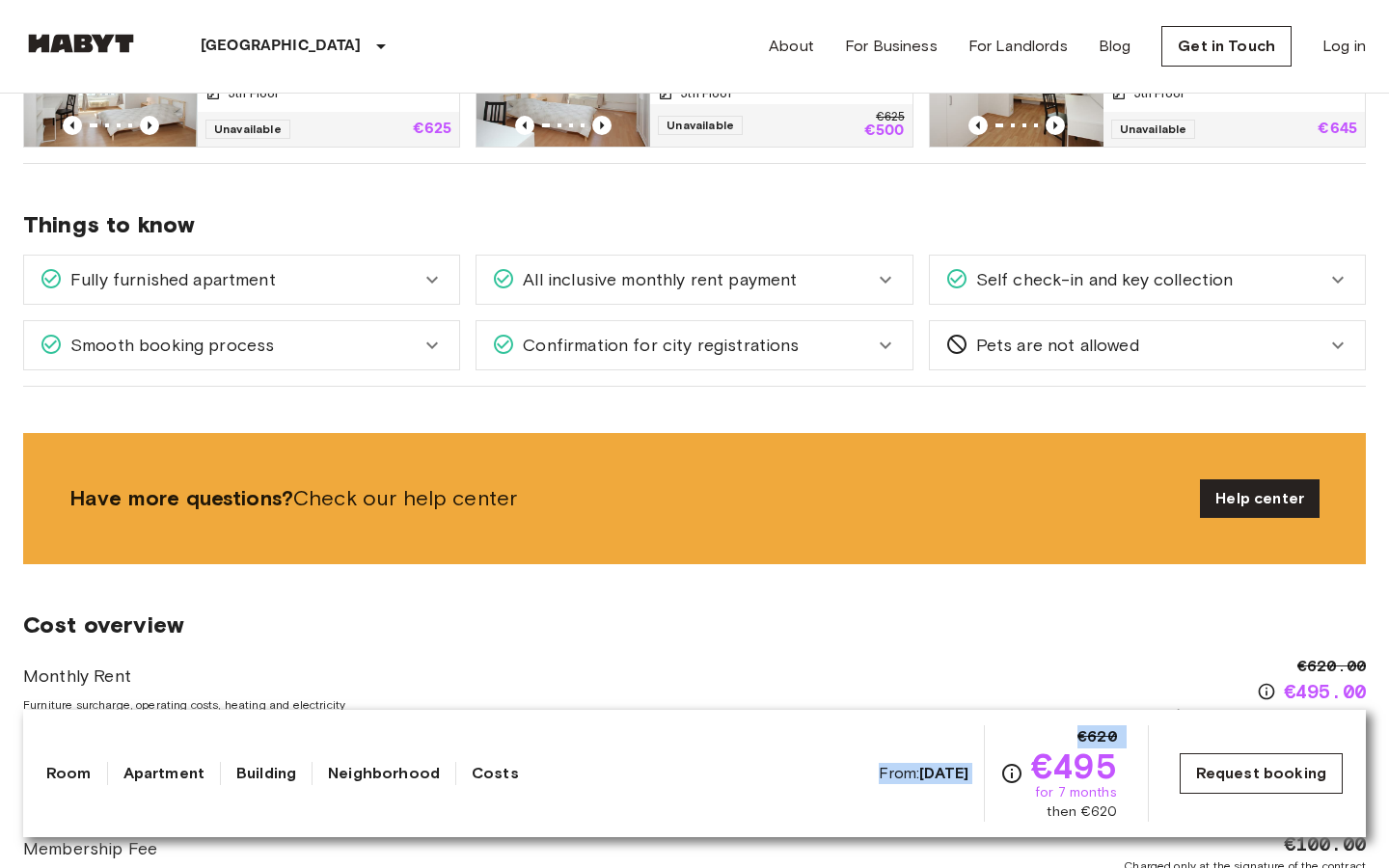
click at [1224, 773] on link "Request booking" at bounding box center [1261, 773] width 163 height 41
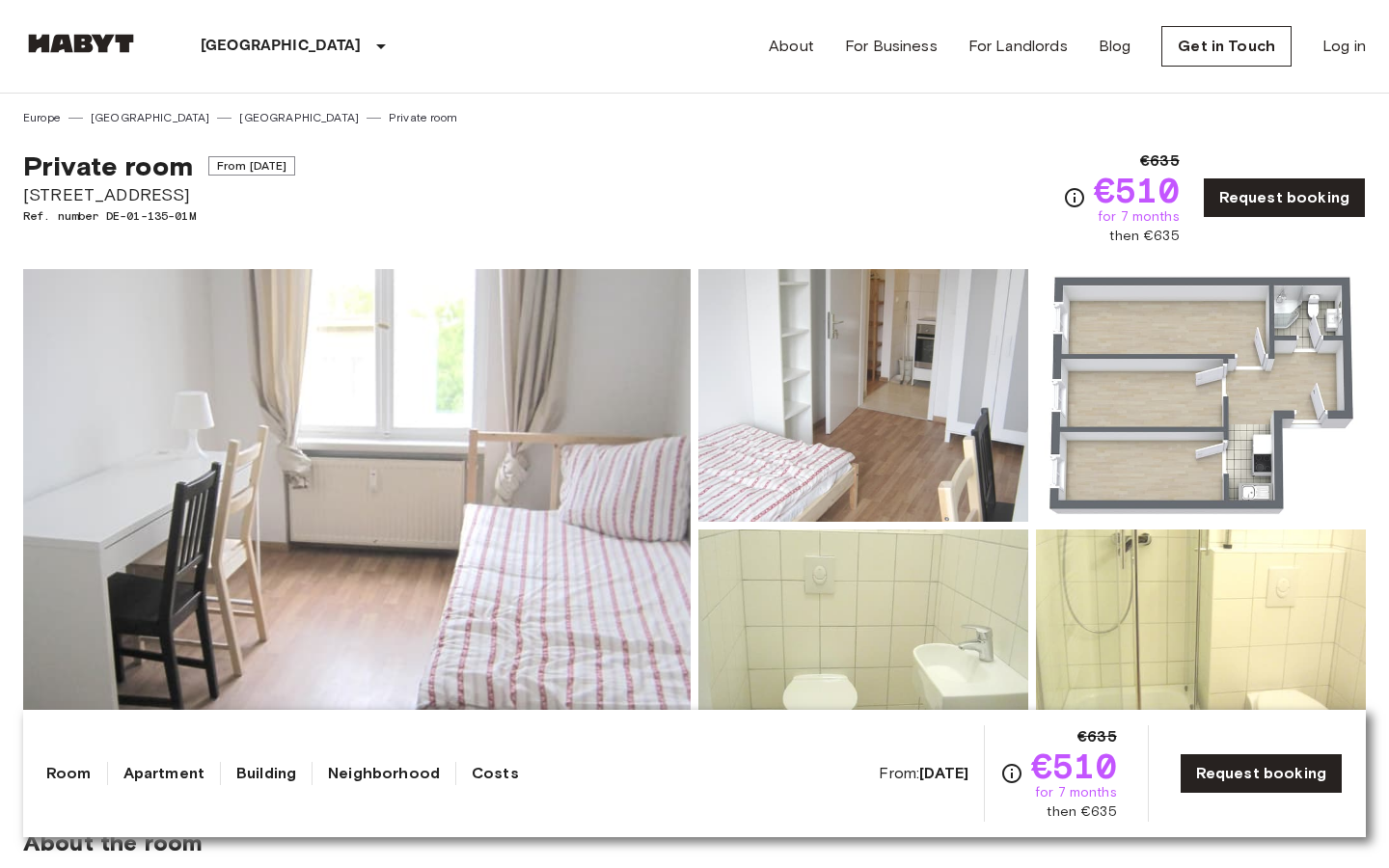
click at [470, 460] on img at bounding box center [357, 525] width 668 height 512
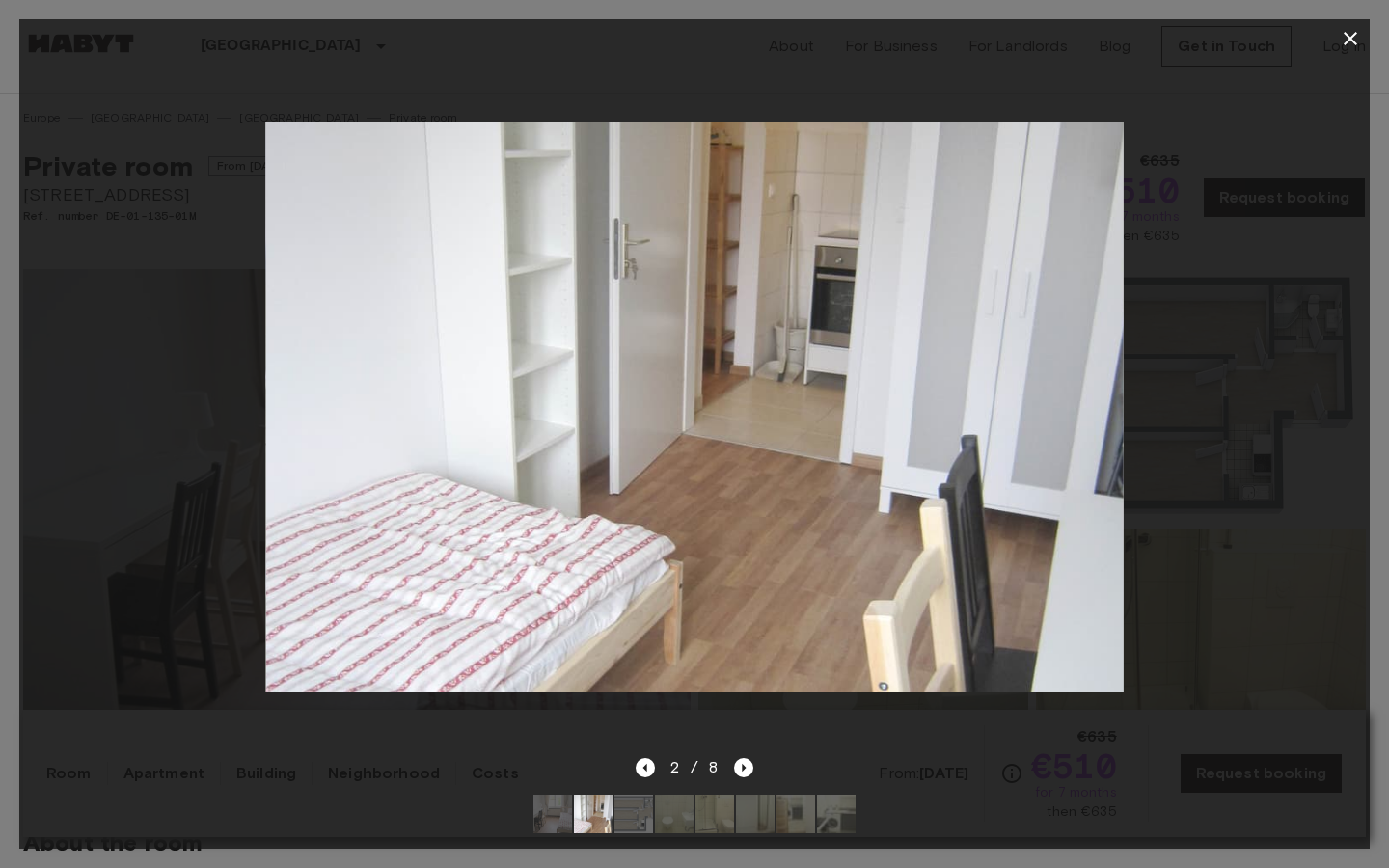
click at [870, 600] on img at bounding box center [694, 407] width 858 height 572
click at [748, 770] on icon "Next image" at bounding box center [743, 767] width 19 height 19
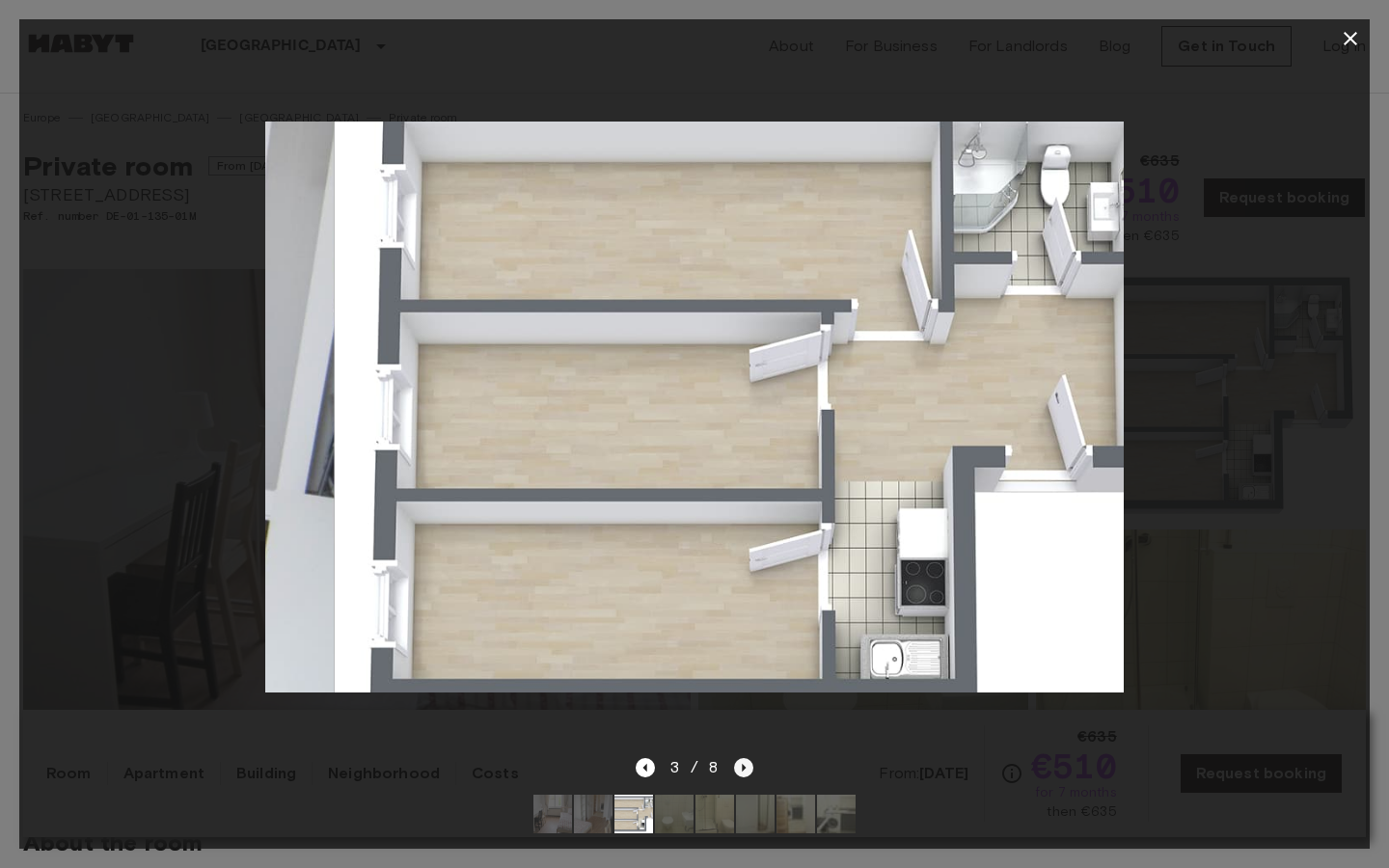
click at [748, 770] on icon "Next image" at bounding box center [743, 767] width 19 height 19
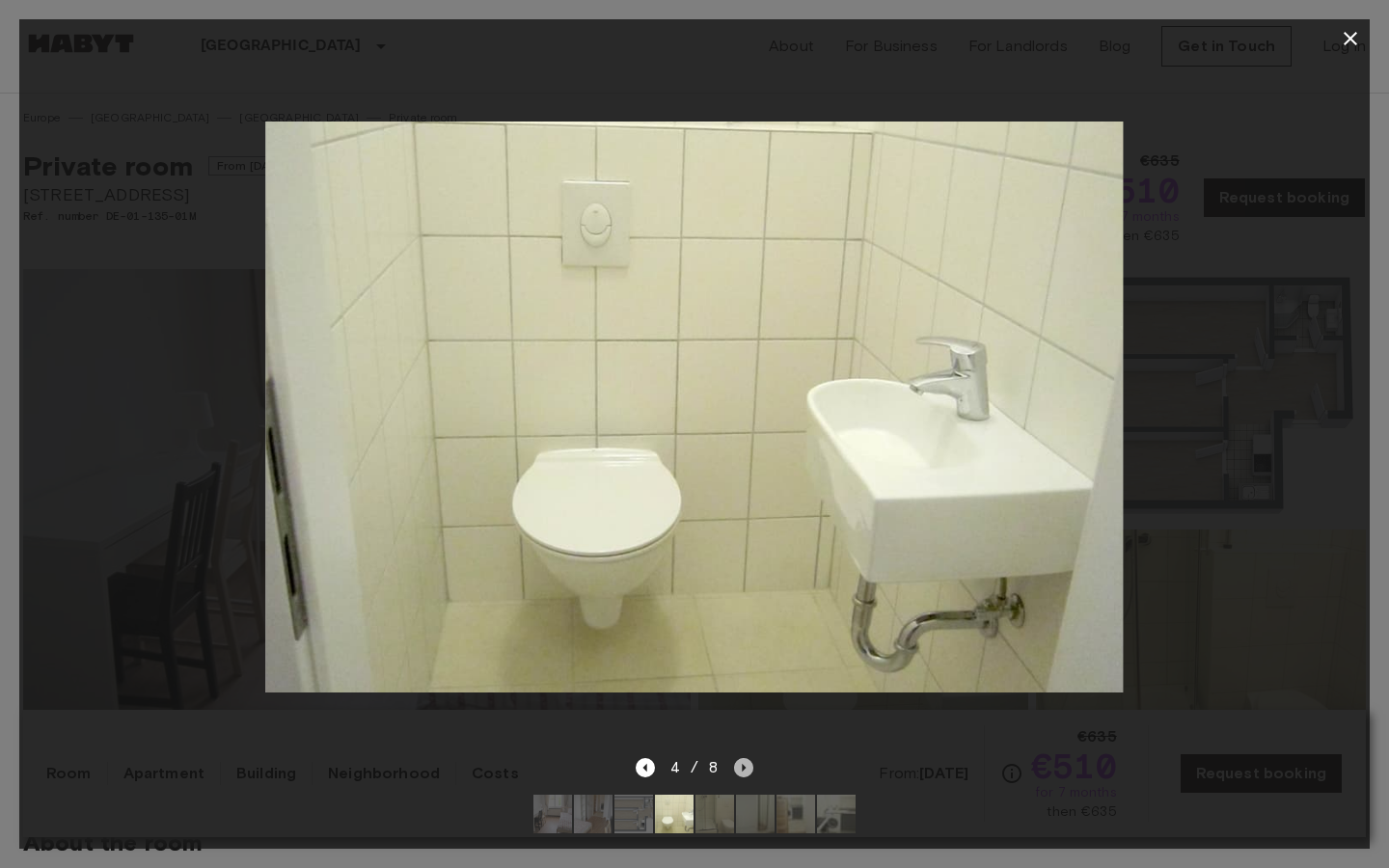
click at [744, 763] on icon "Next image" at bounding box center [743, 767] width 19 height 19
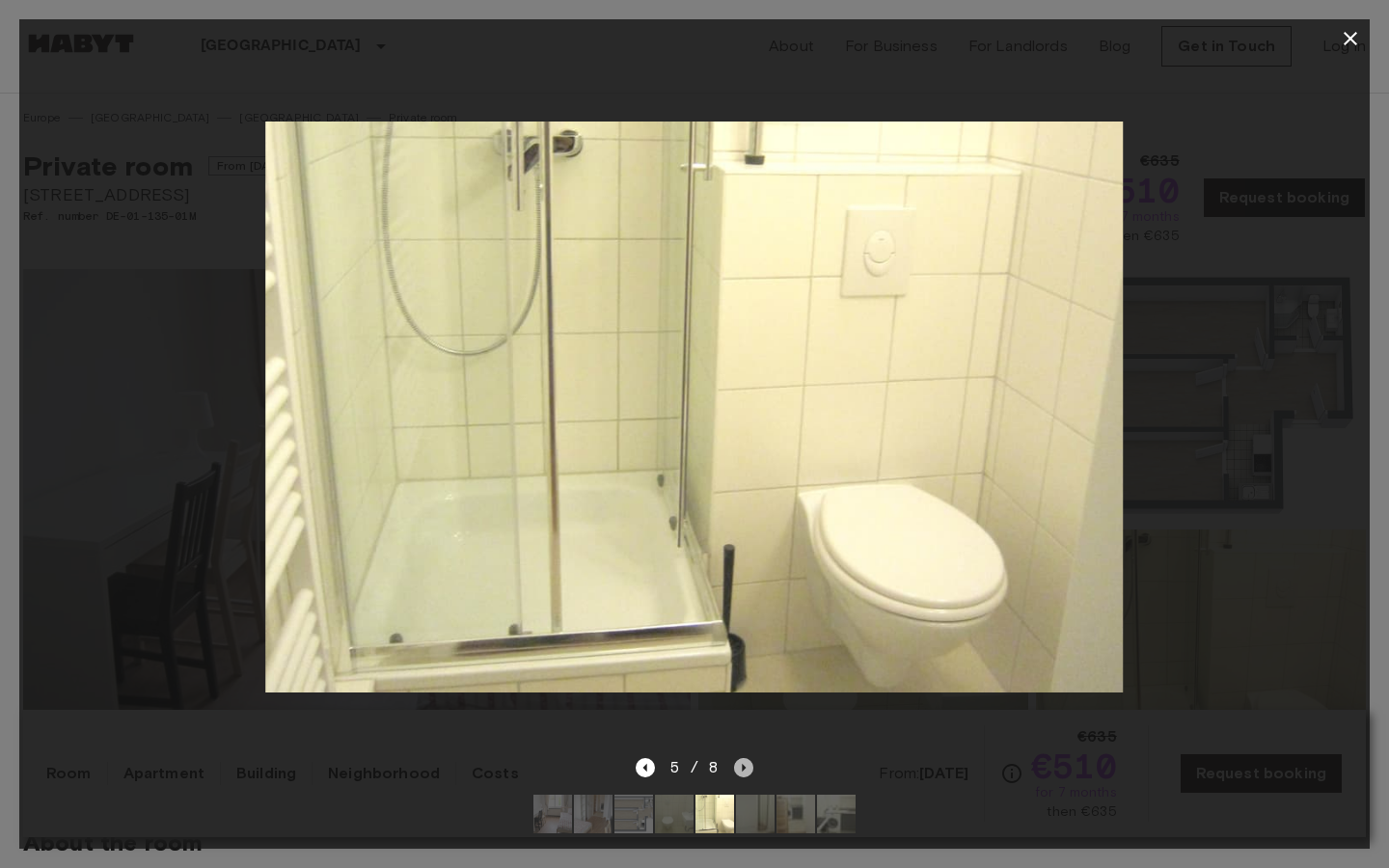
click at [743, 766] on icon "Next image" at bounding box center [744, 767] width 4 height 8
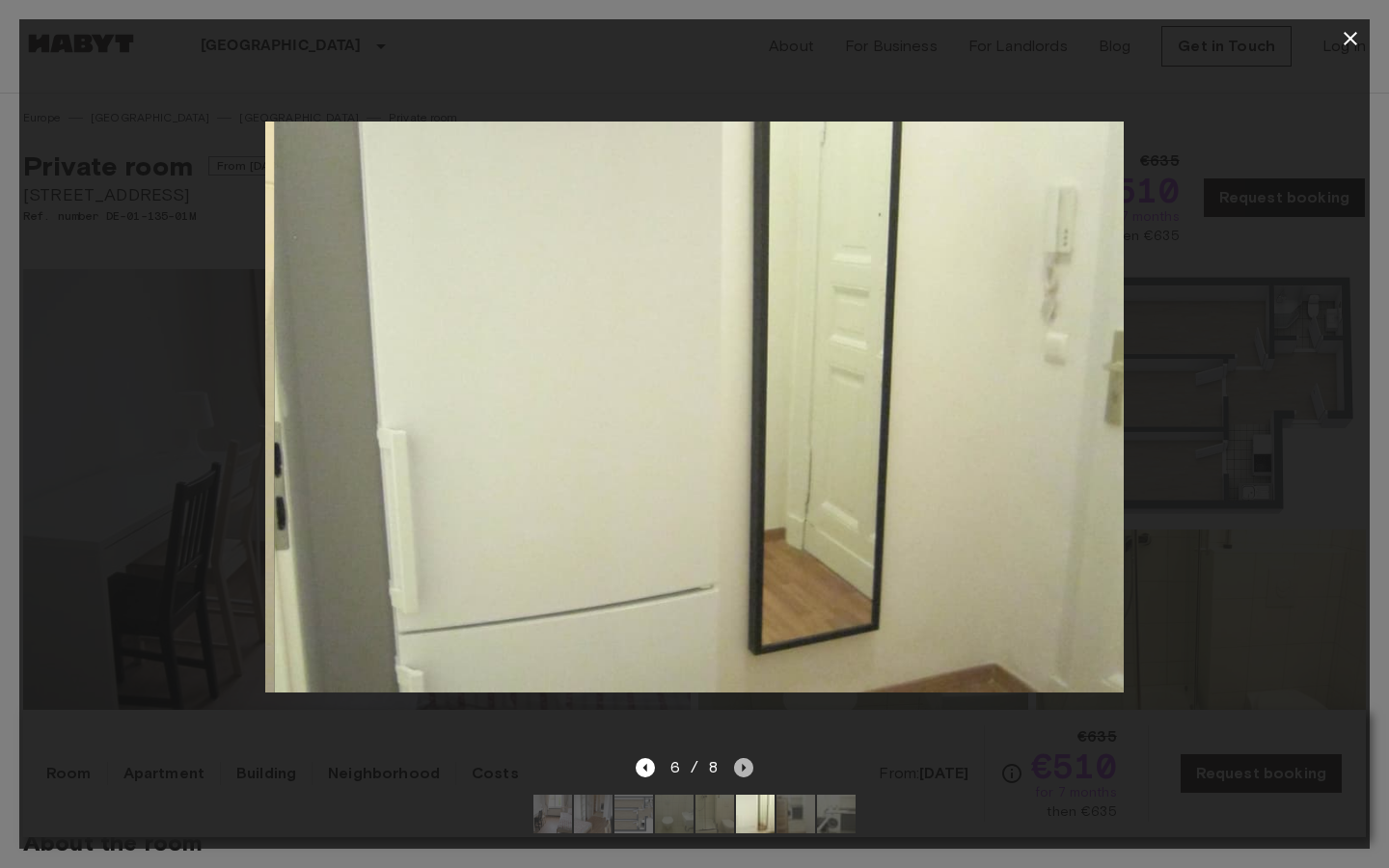
click at [743, 766] on icon "Next image" at bounding box center [744, 767] width 4 height 8
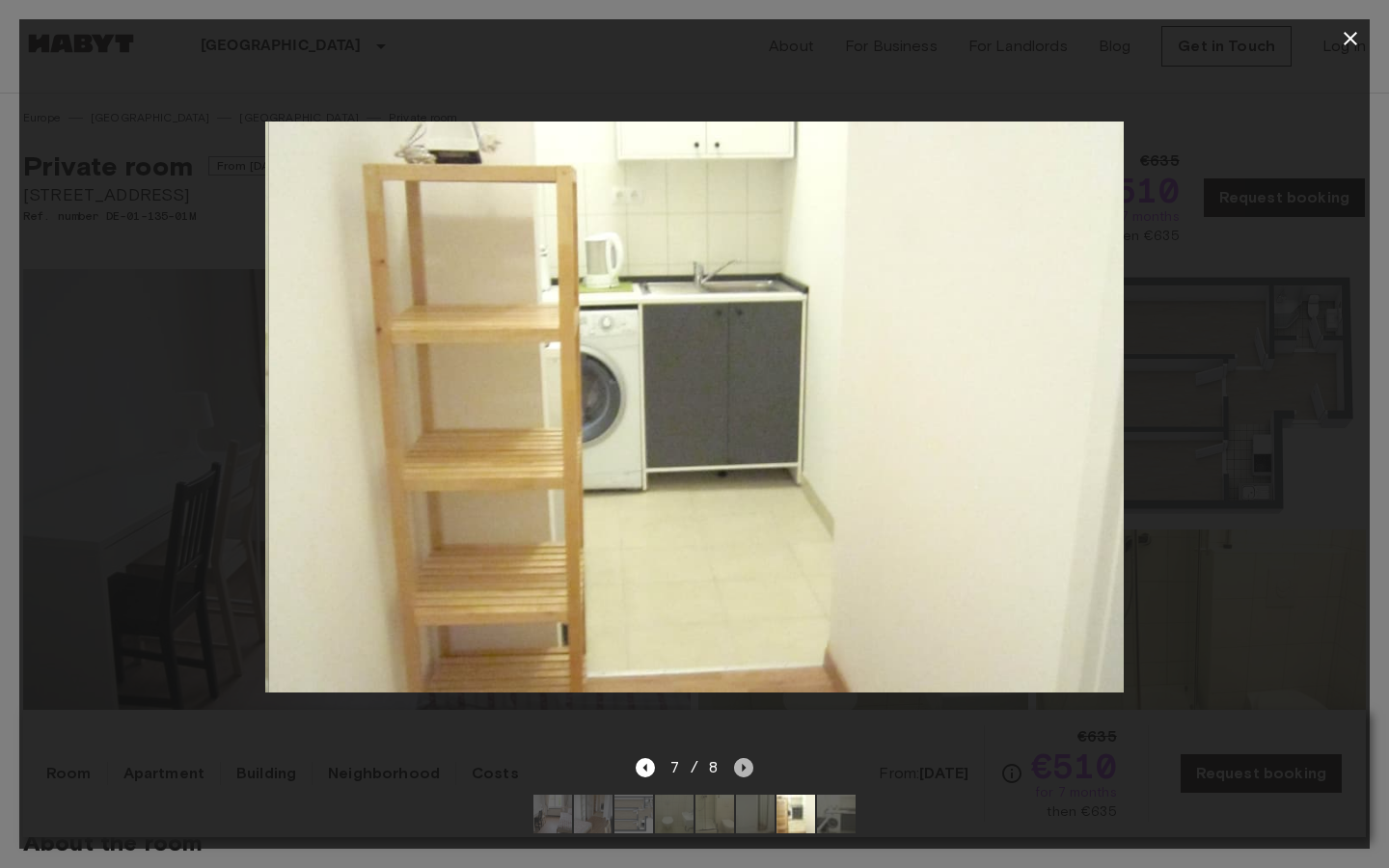
click at [743, 766] on icon "Next image" at bounding box center [744, 767] width 4 height 8
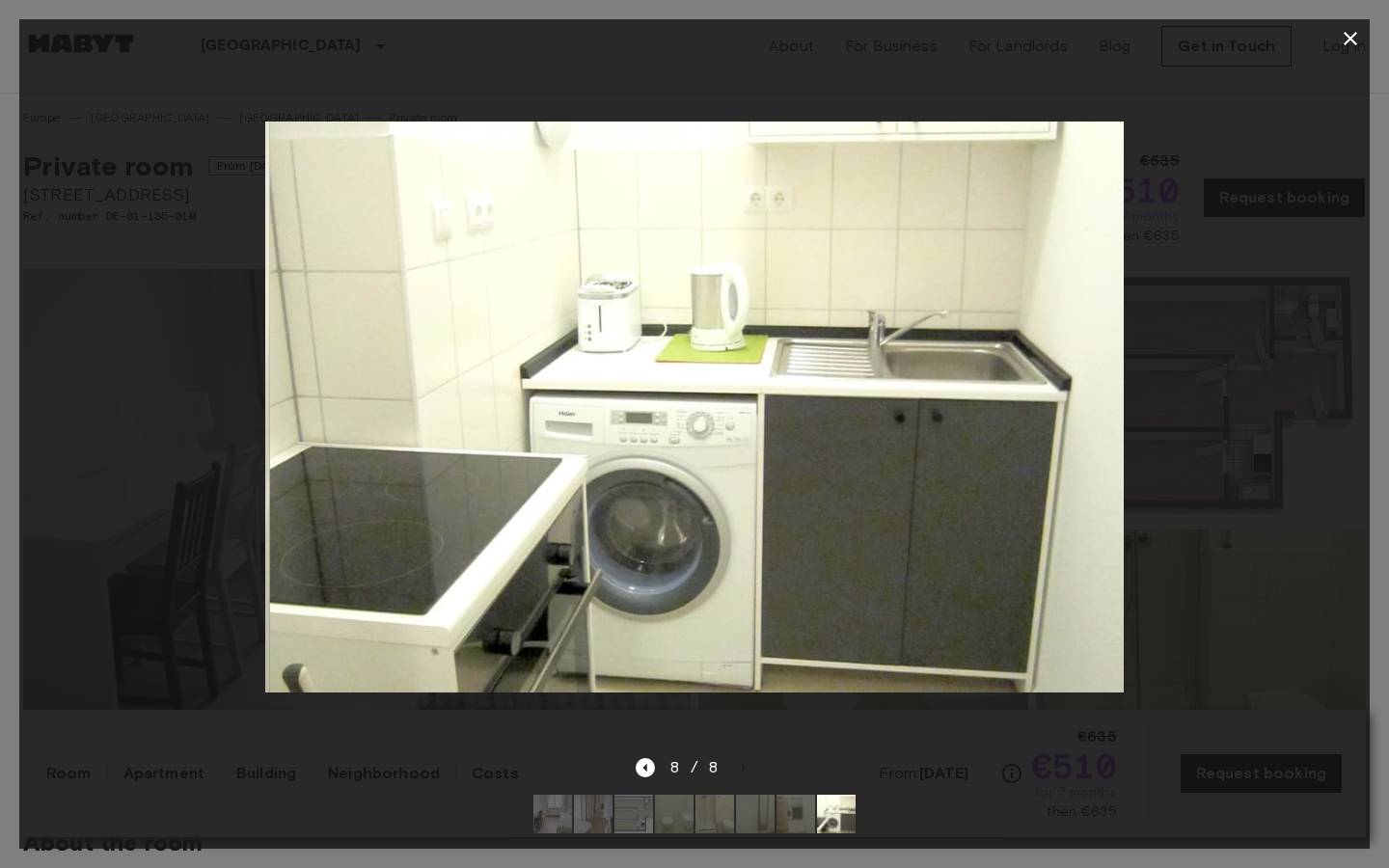
click at [904, 779] on div "8 / 8" at bounding box center [694, 802] width 1350 height 93
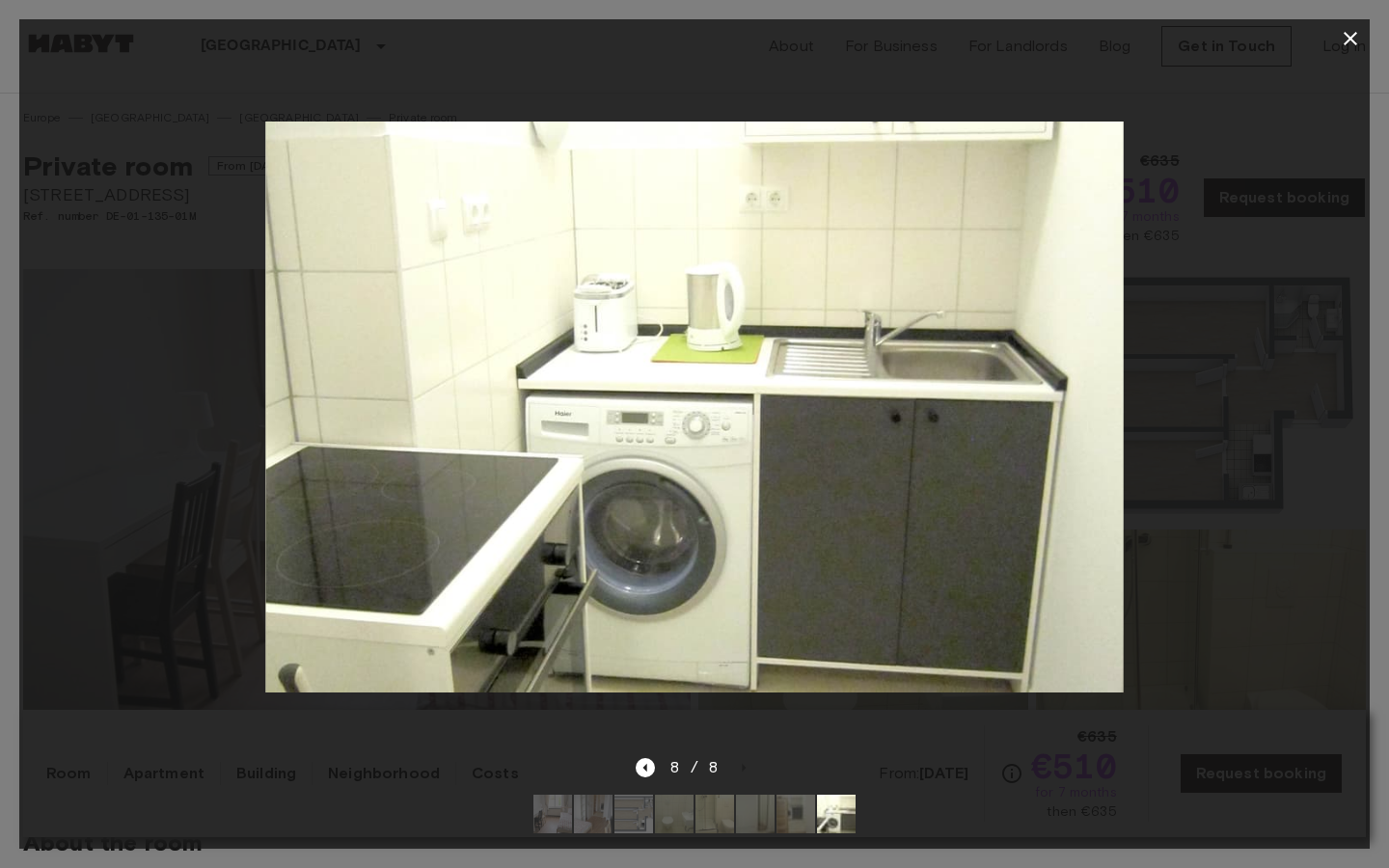
click at [1351, 149] on div at bounding box center [694, 407] width 1350 height 698
click at [1348, 37] on icon "button" at bounding box center [1350, 39] width 14 height 14
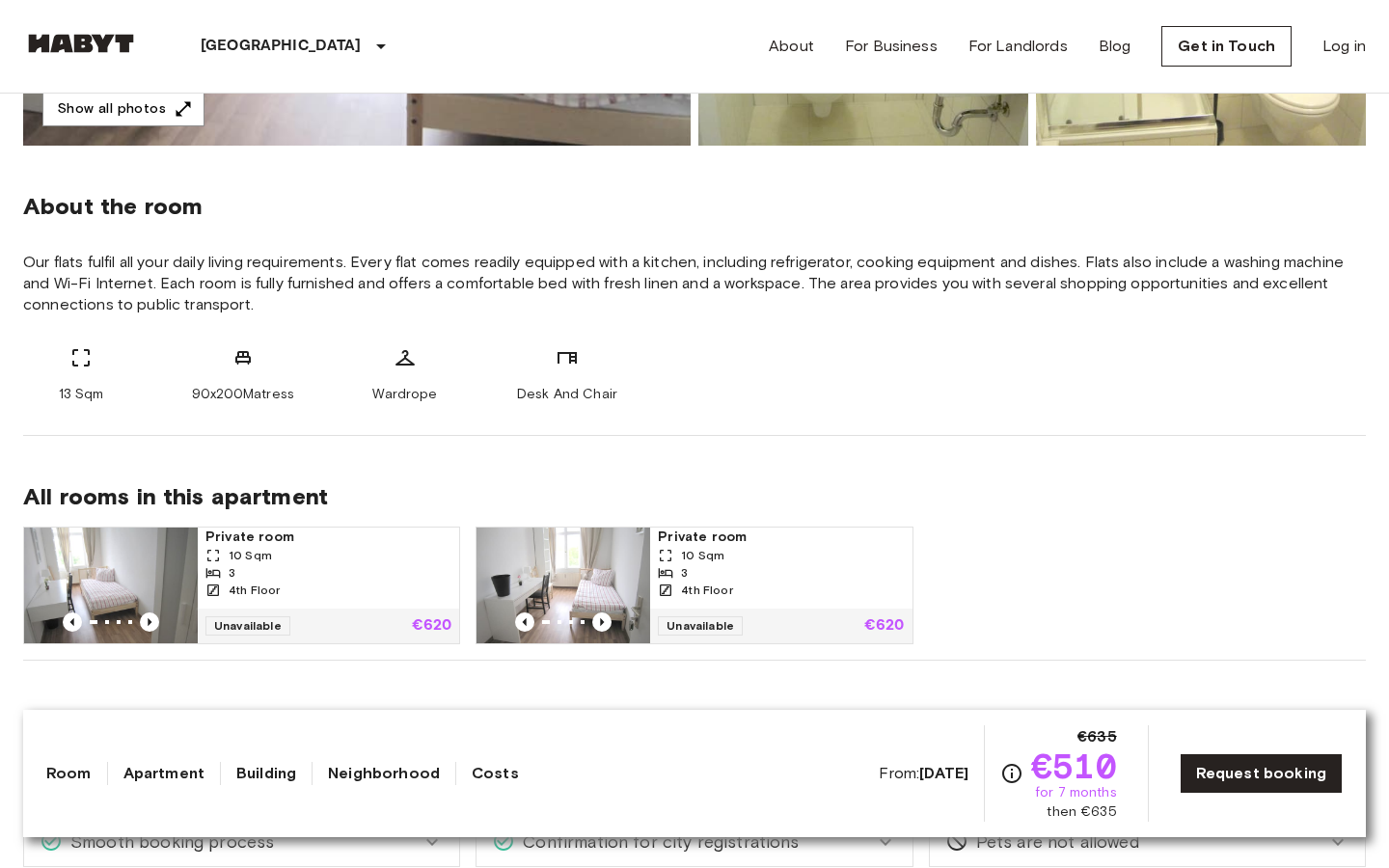
scroll to position [638, 0]
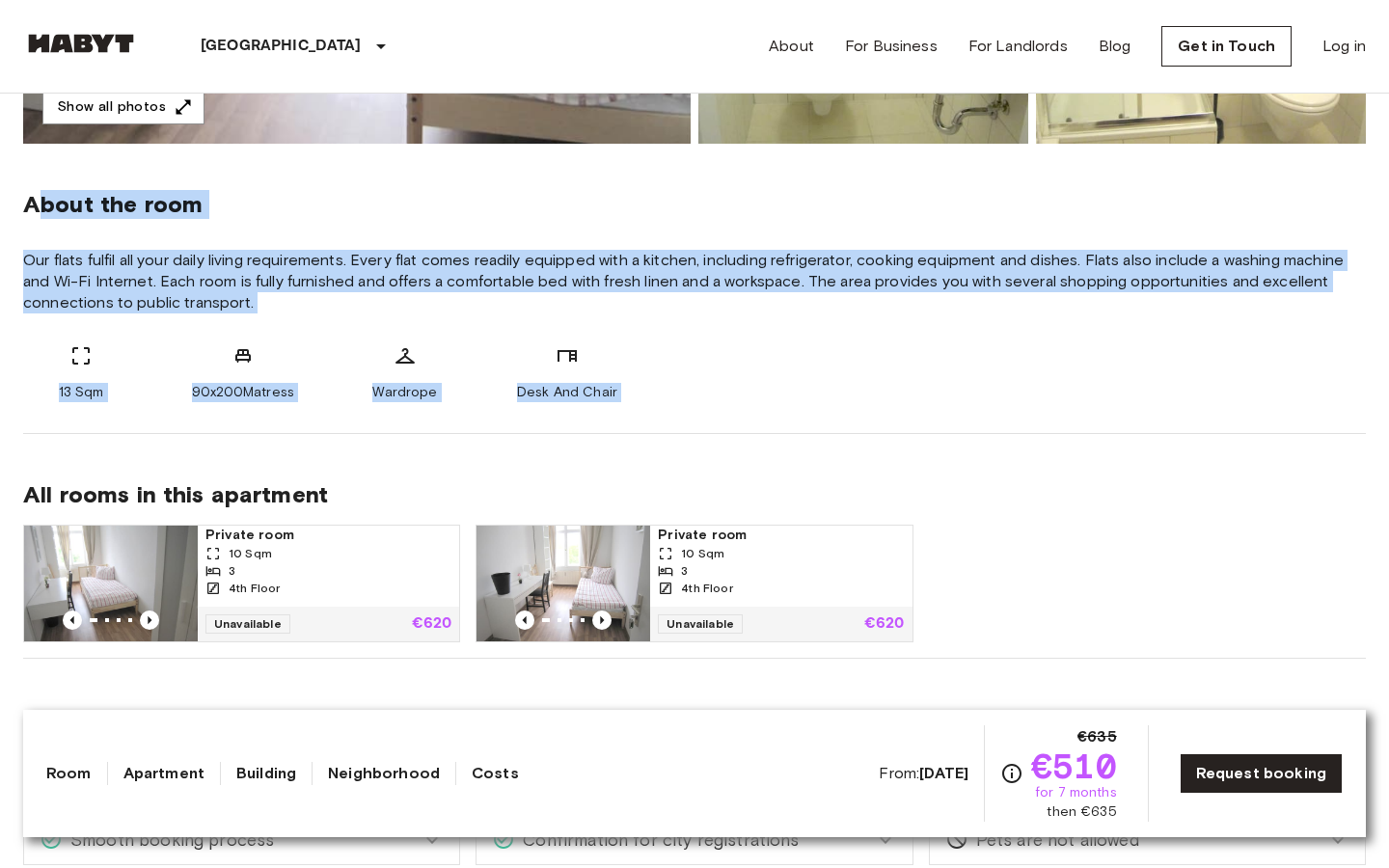
drag, startPoint x: 32, startPoint y: 203, endPoint x: 726, endPoint y: 448, distance: 736.0
drag, startPoint x: 16, startPoint y: 197, endPoint x: 804, endPoint y: 417, distance: 818.1
copy div "About the room Our flats fulfil all your daily living requirements. Every flat …"
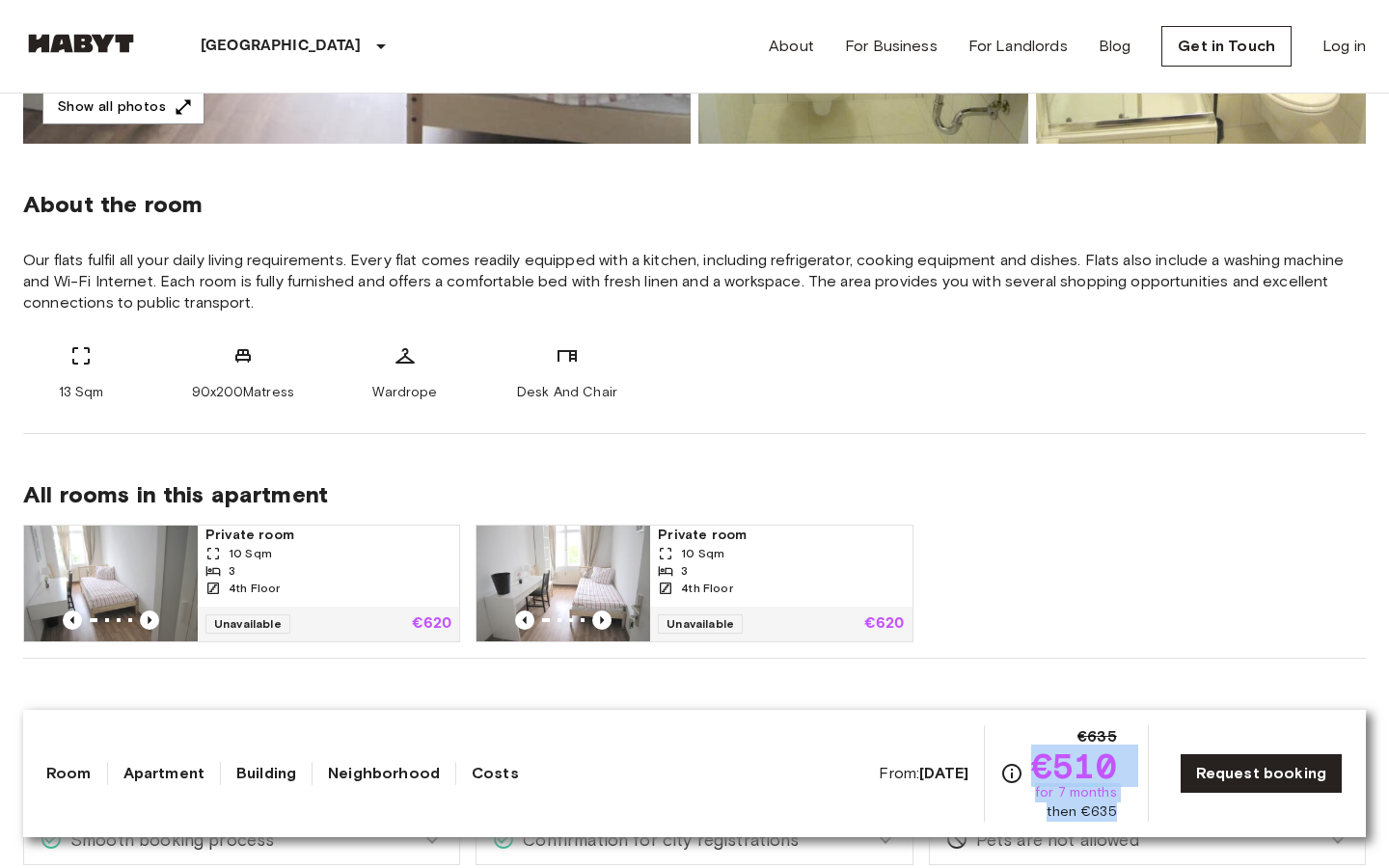
drag, startPoint x: 1039, startPoint y: 765, endPoint x: 1127, endPoint y: 806, distance: 97.1
click at [1127, 806] on div "From: [DATE] €635 €510 for 7 months then €635 Request booking" at bounding box center [1111, 773] width 464 height 97
copy div "€510 for 7 months then €635"
